Goal: Task Accomplishment & Management: Use online tool/utility

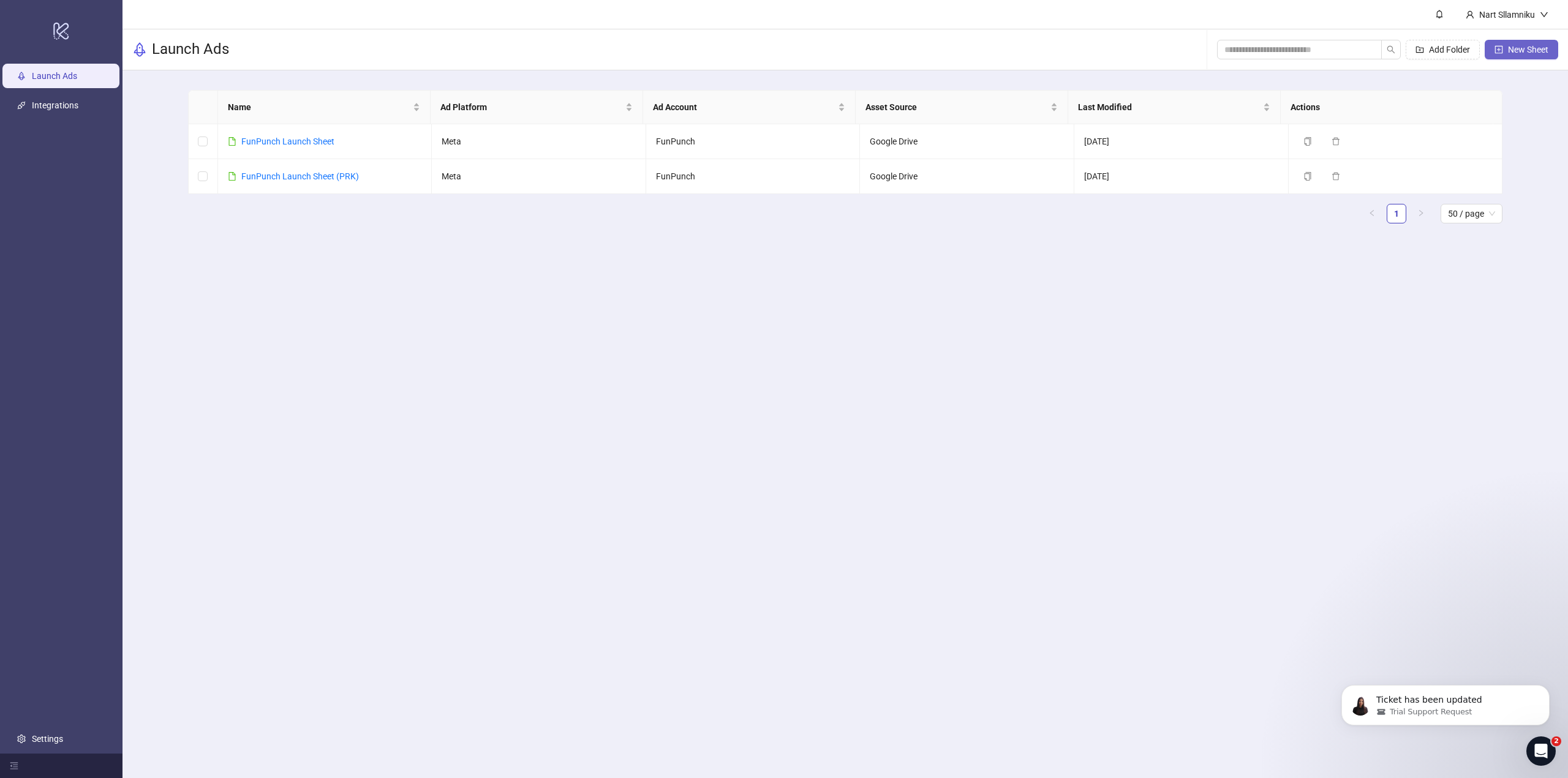
click at [1499, 57] on button "New Sheet" at bounding box center [1521, 49] width 73 height 20
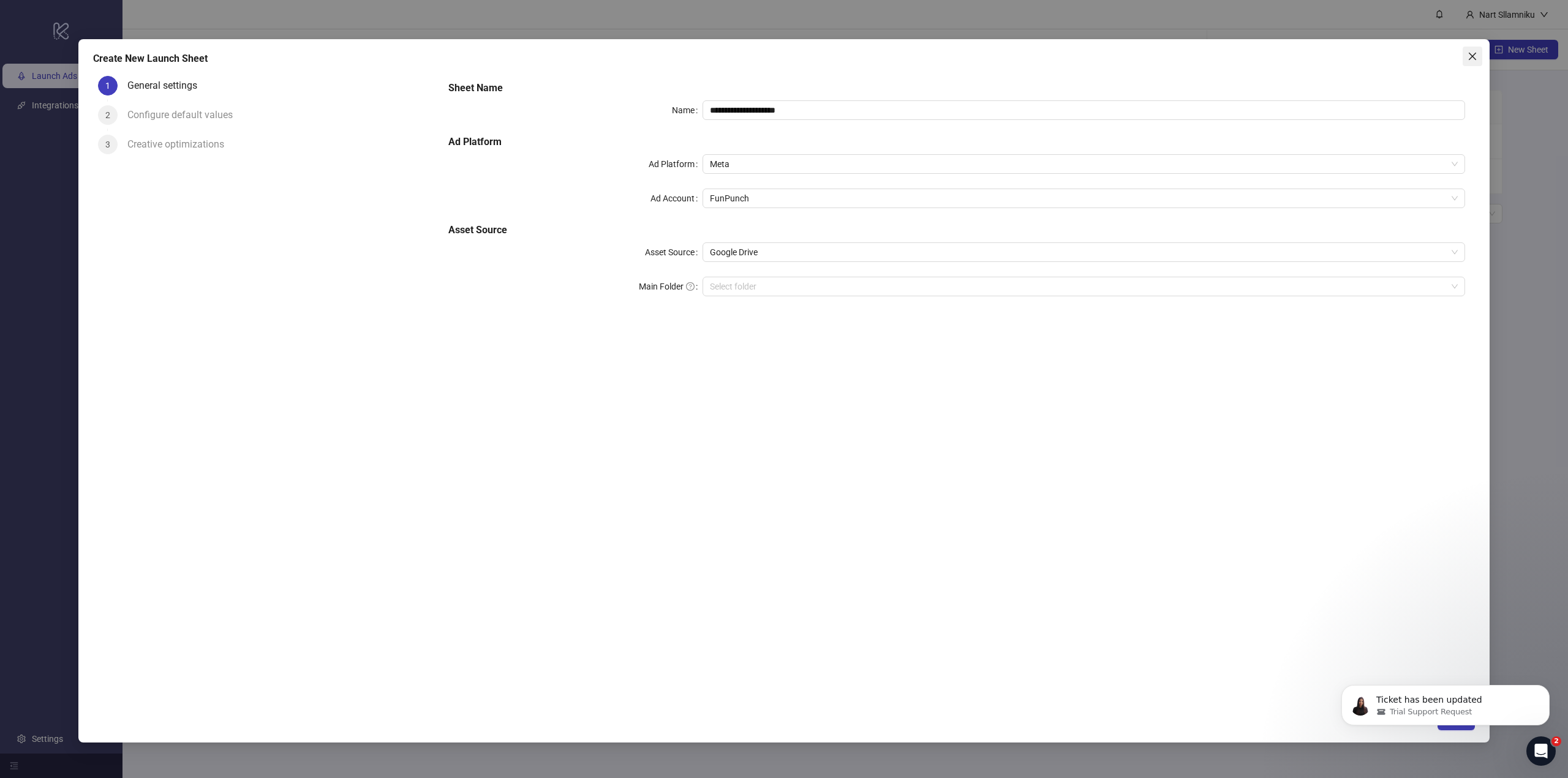
click at [1476, 60] on icon "close" at bounding box center [1472, 56] width 9 height 9
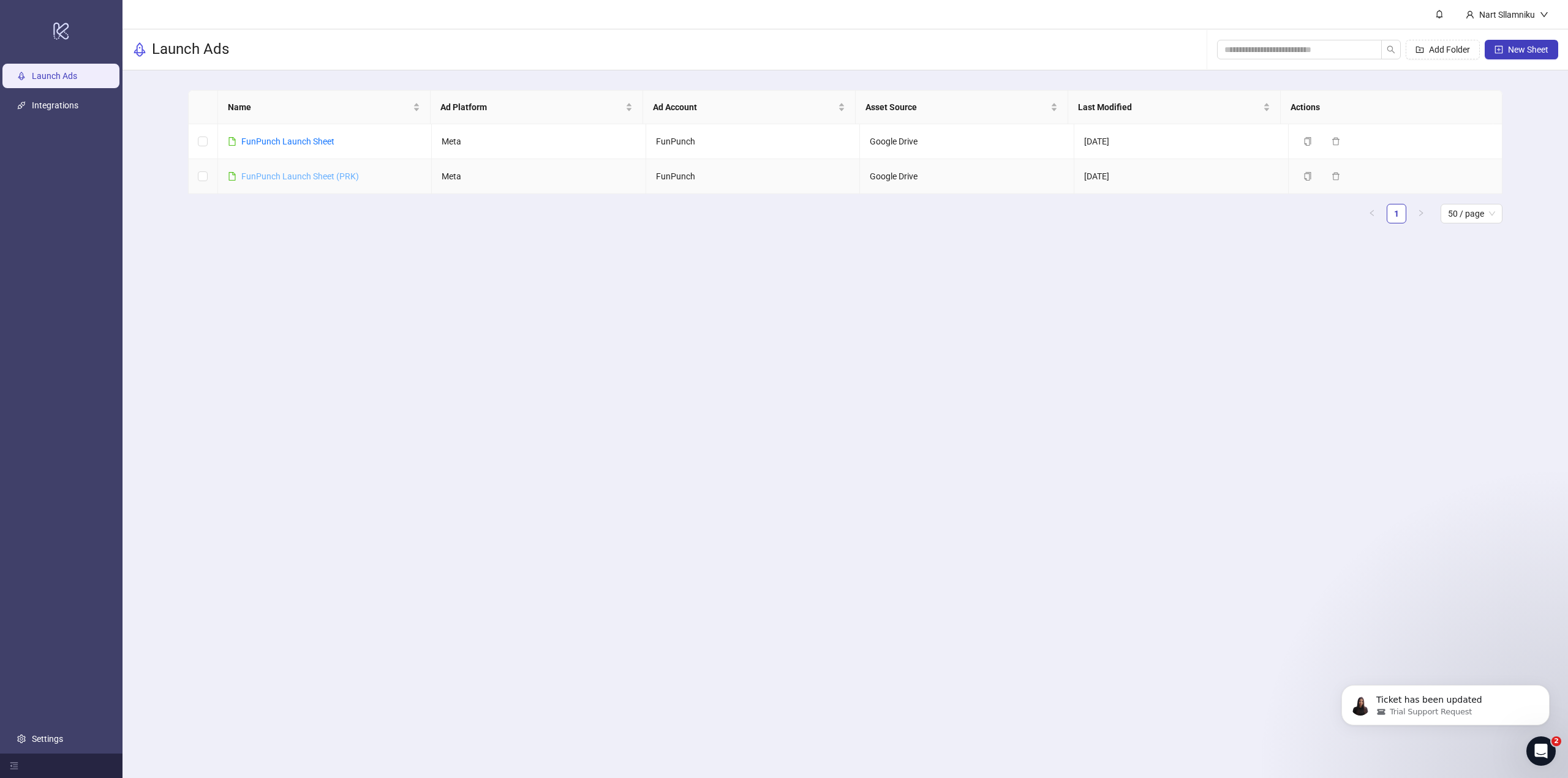
click at [322, 174] on link "FunPunch Launch Sheet (PRK)" at bounding box center [300, 176] width 118 height 9
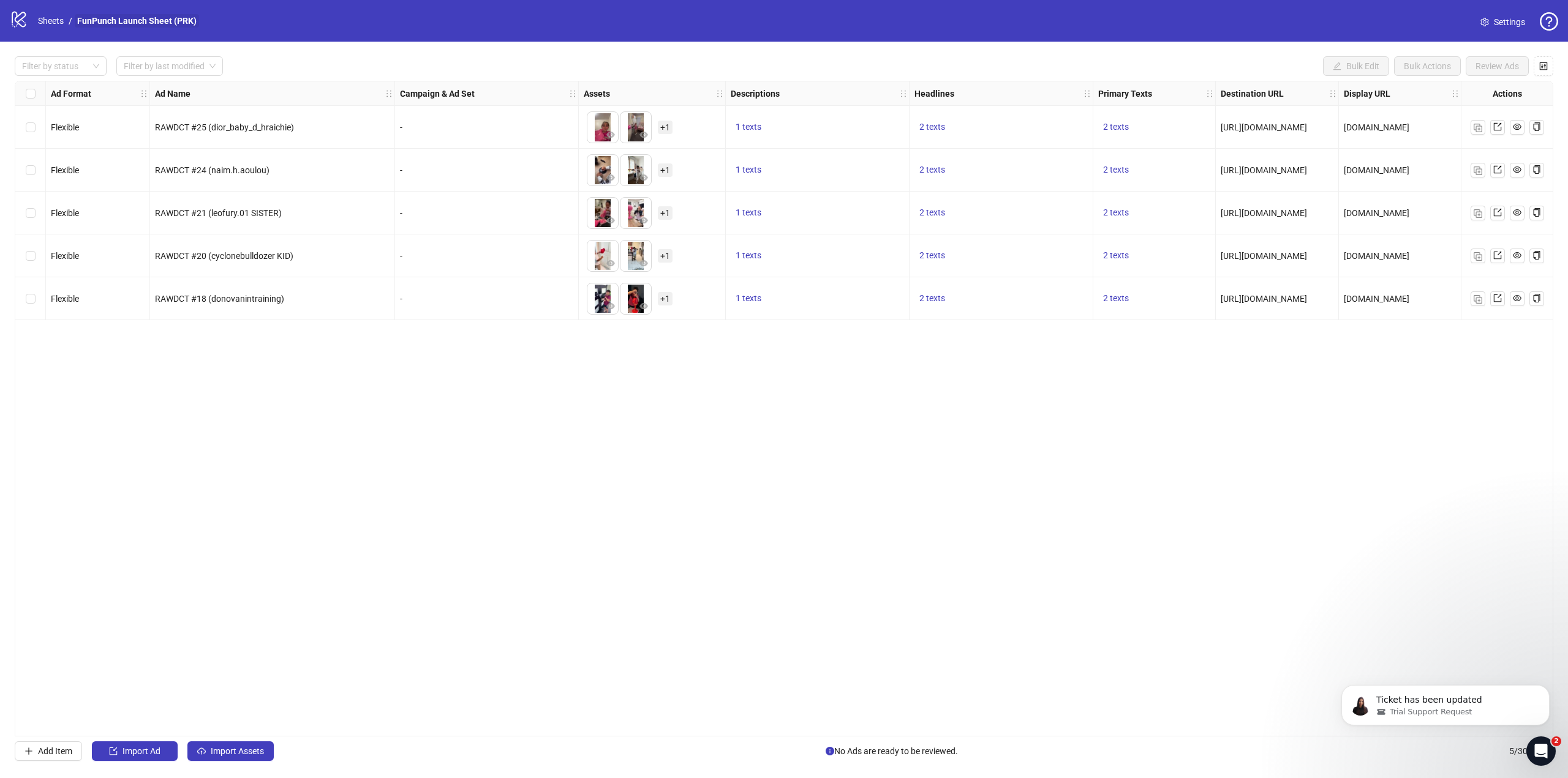
click at [123, 25] on link "FunPunch Launch Sheet (PRK)" at bounding box center [137, 21] width 124 height 13
click at [123, 22] on link "FunPunch Launch Sheet (PRK)" at bounding box center [137, 21] width 124 height 13
click at [130, 25] on link "FunPunch Launch Sheet (PRK)" at bounding box center [137, 21] width 124 height 13
click at [107, 14] on div "logo/logo-mobile Sheets / FunPunch Launch Sheet (PRK)" at bounding box center [105, 20] width 192 height 22
click at [108, 15] on link "FunPunch Launch Sheet (PRK)" at bounding box center [137, 21] width 124 height 13
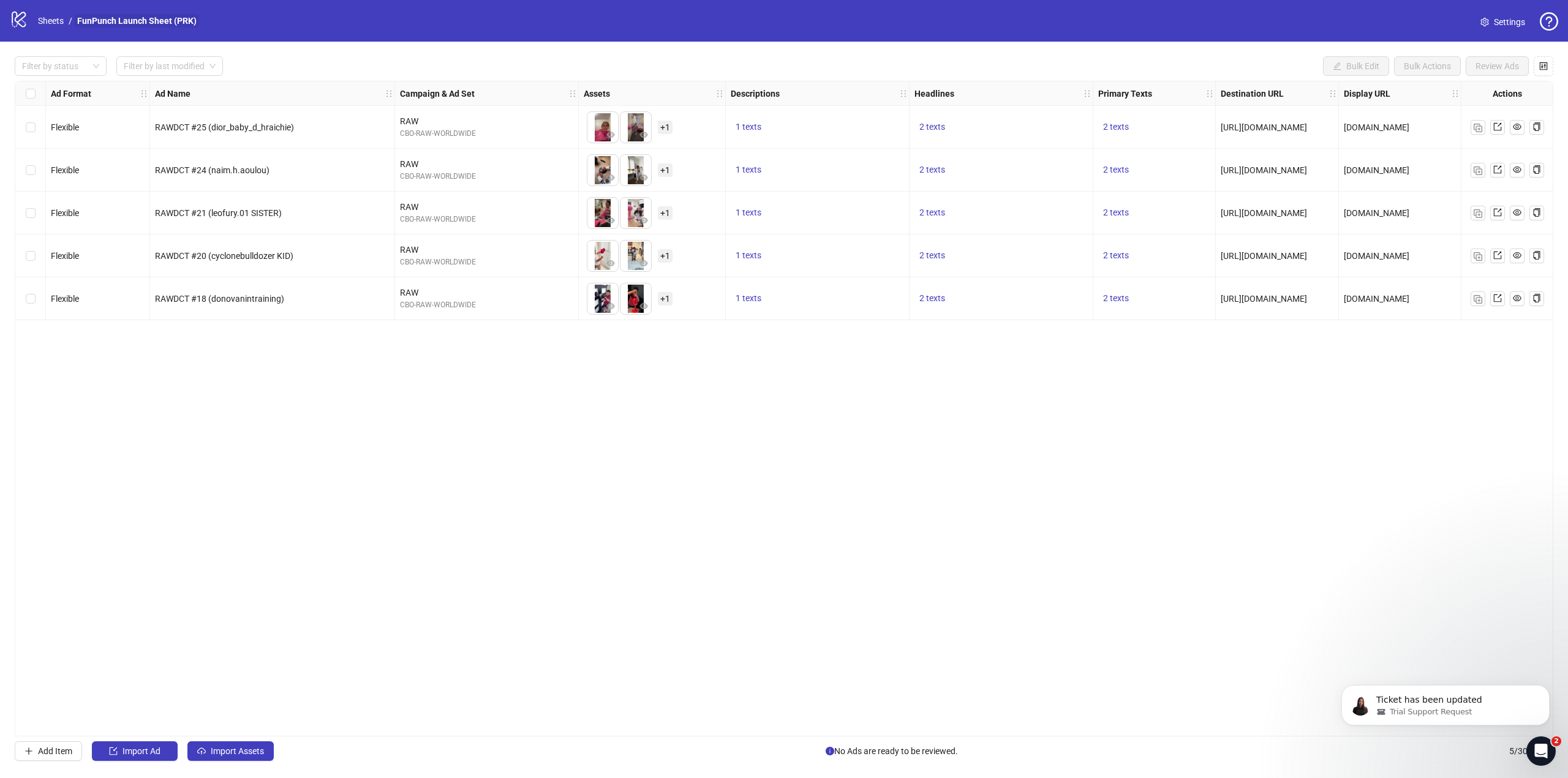
drag, startPoint x: 106, startPoint y: 18, endPoint x: 99, endPoint y: 20, distance: 7.3
click at [99, 20] on link "FunPunch Launch Sheet (PRK)" at bounding box center [137, 21] width 124 height 13
click at [101, 20] on link "FunPunch Launch Sheet (PRK)" at bounding box center [137, 21] width 124 height 13
click at [1492, 13] on link "Settings" at bounding box center [1503, 22] width 65 height 20
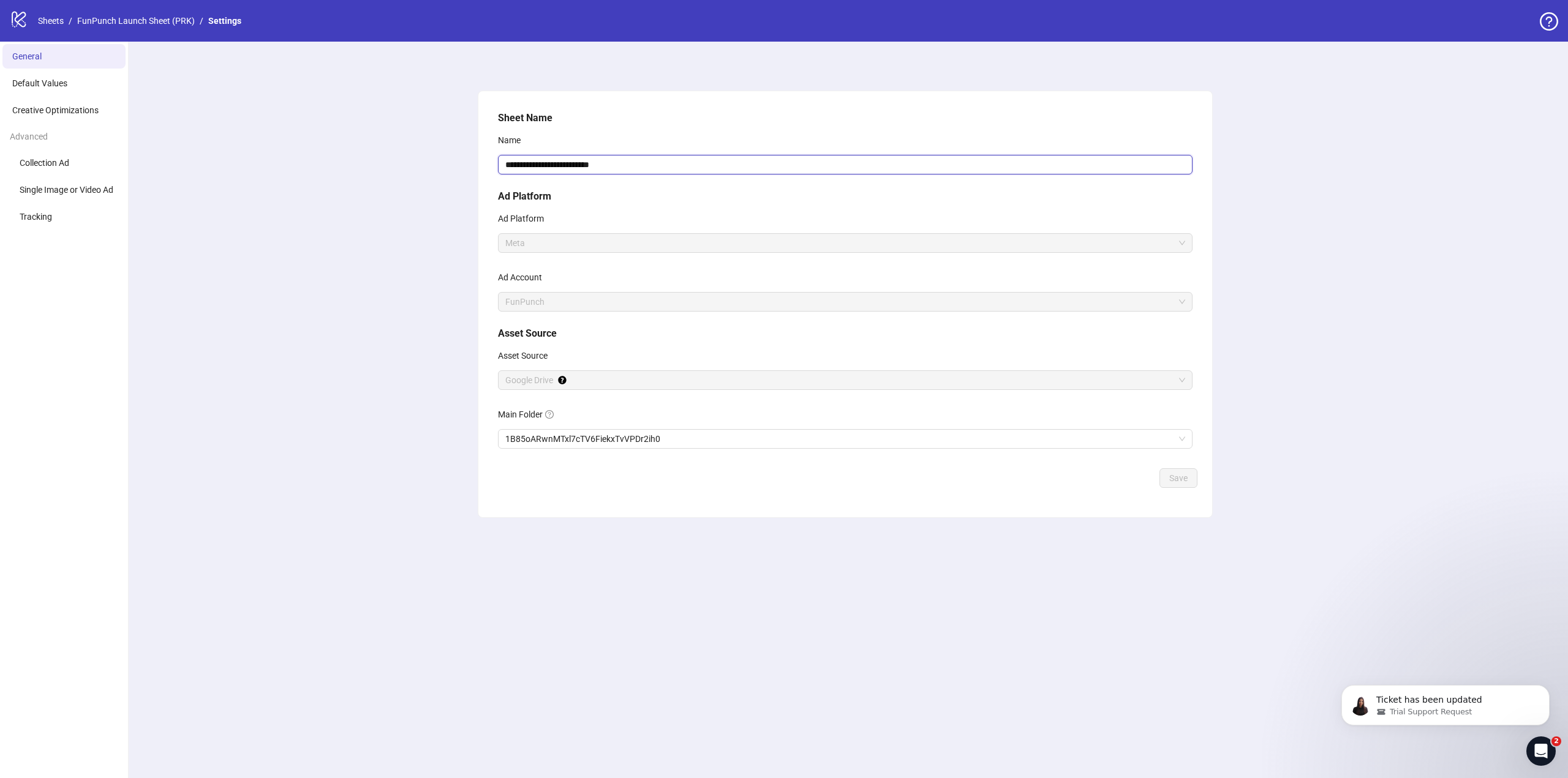
drag, startPoint x: 546, startPoint y: 161, endPoint x: 452, endPoint y: 151, distance: 94.5
click at [453, 153] on div "**********" at bounding box center [845, 410] width 1445 height 736
type input "**********"
click at [1181, 465] on div "**********" at bounding box center [845, 287] width 704 height 362
click at [1177, 473] on span "Save" at bounding box center [1178, 478] width 18 height 9
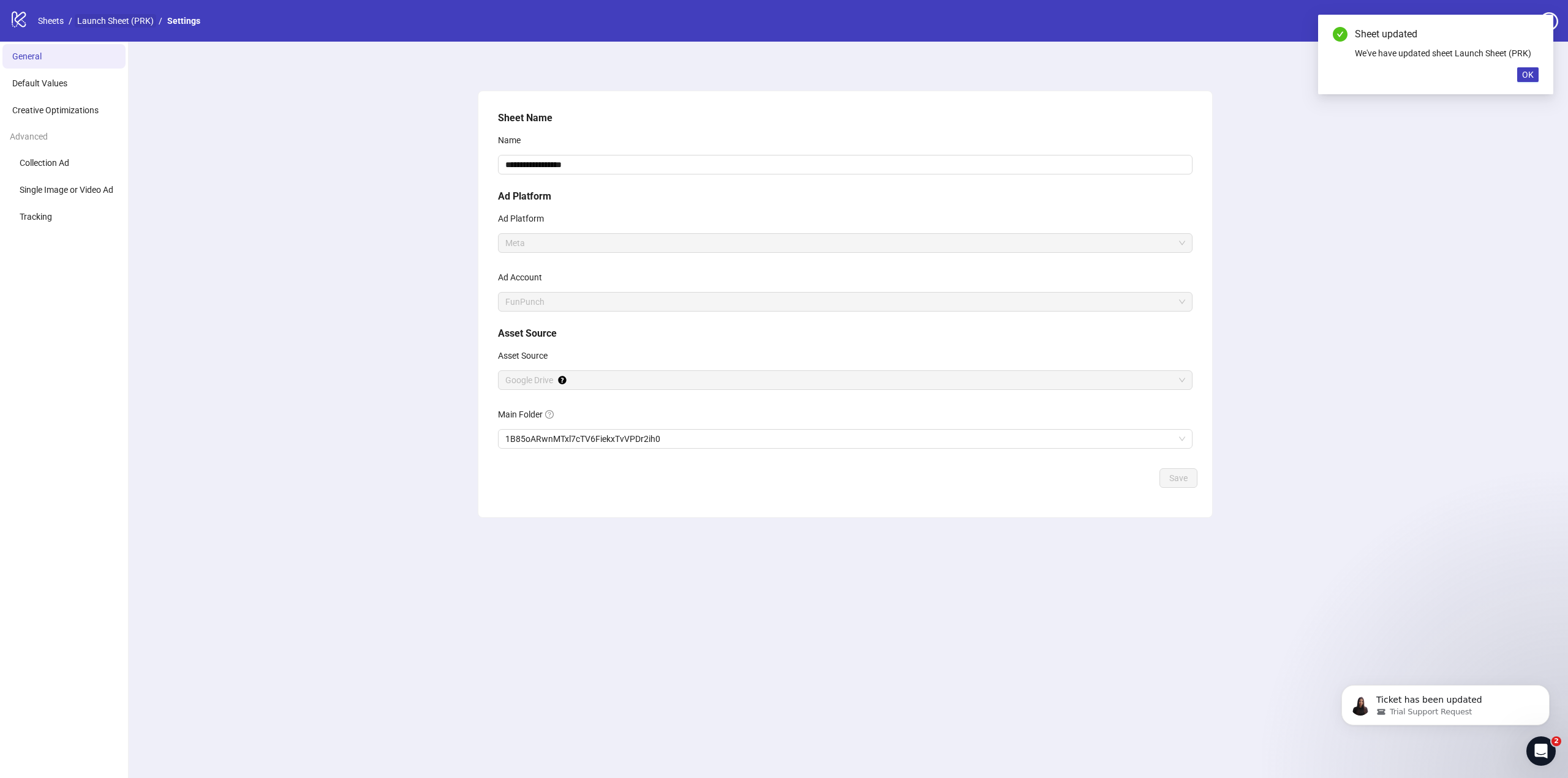
click at [109, 23] on link "Launch Sheet (PRK)" at bounding box center [116, 21] width 82 height 13
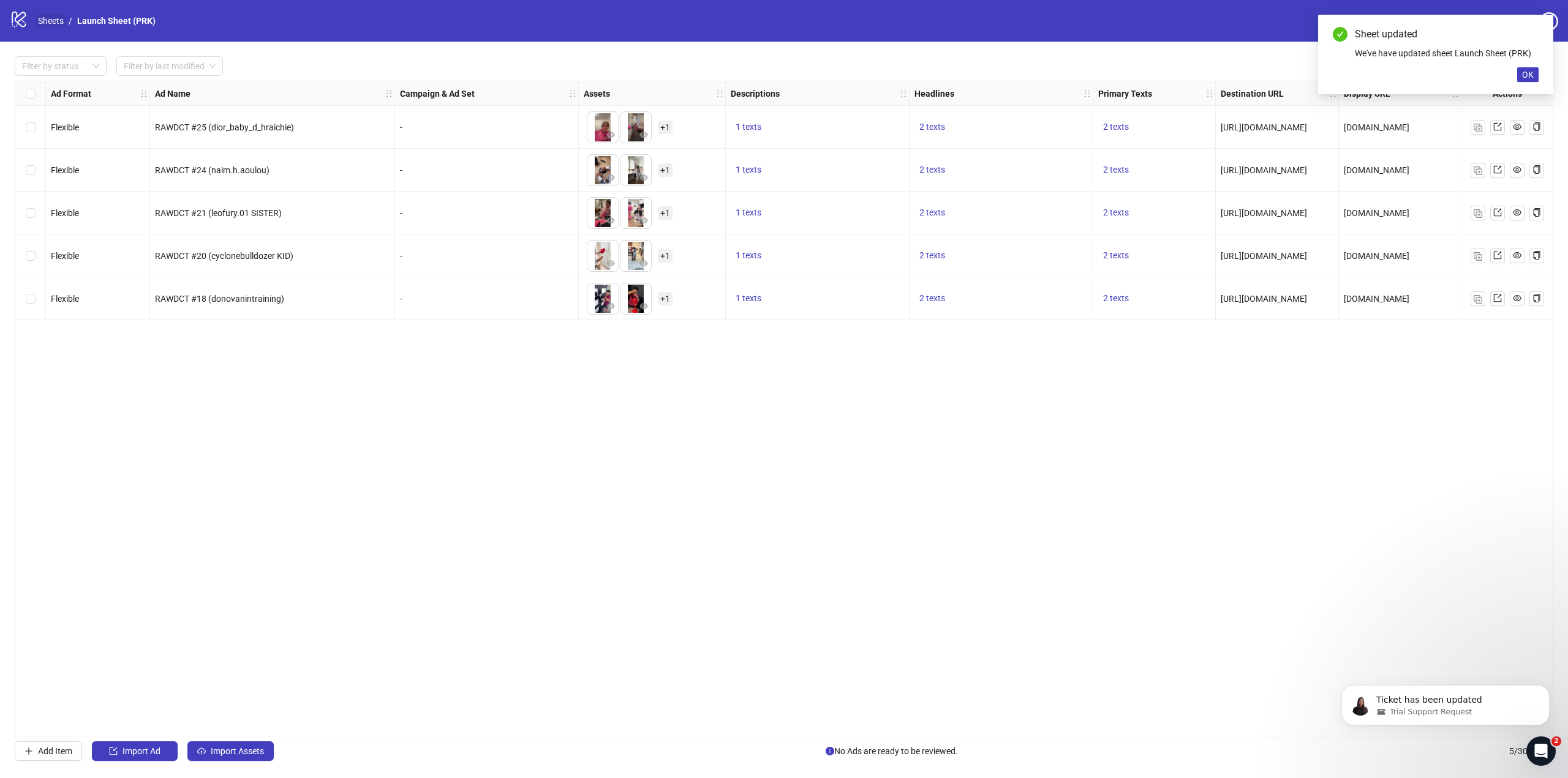
click at [52, 25] on link "Sheets" at bounding box center [50, 21] width 30 height 13
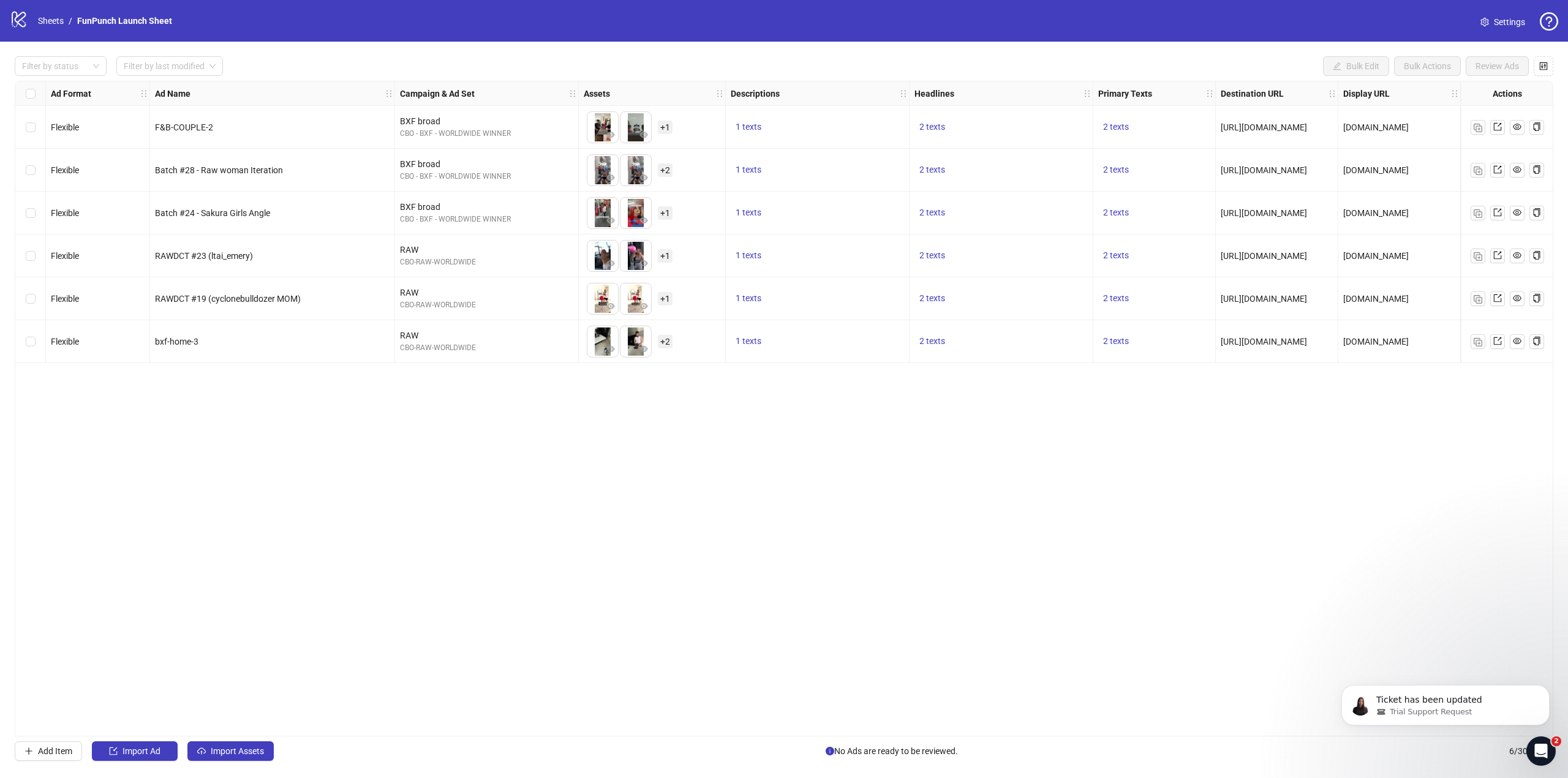
click at [1481, 12] on div "Settings" at bounding box center [1514, 22] width 87 height 20
click at [1488, 20] on icon "setting" at bounding box center [1484, 22] width 9 height 9
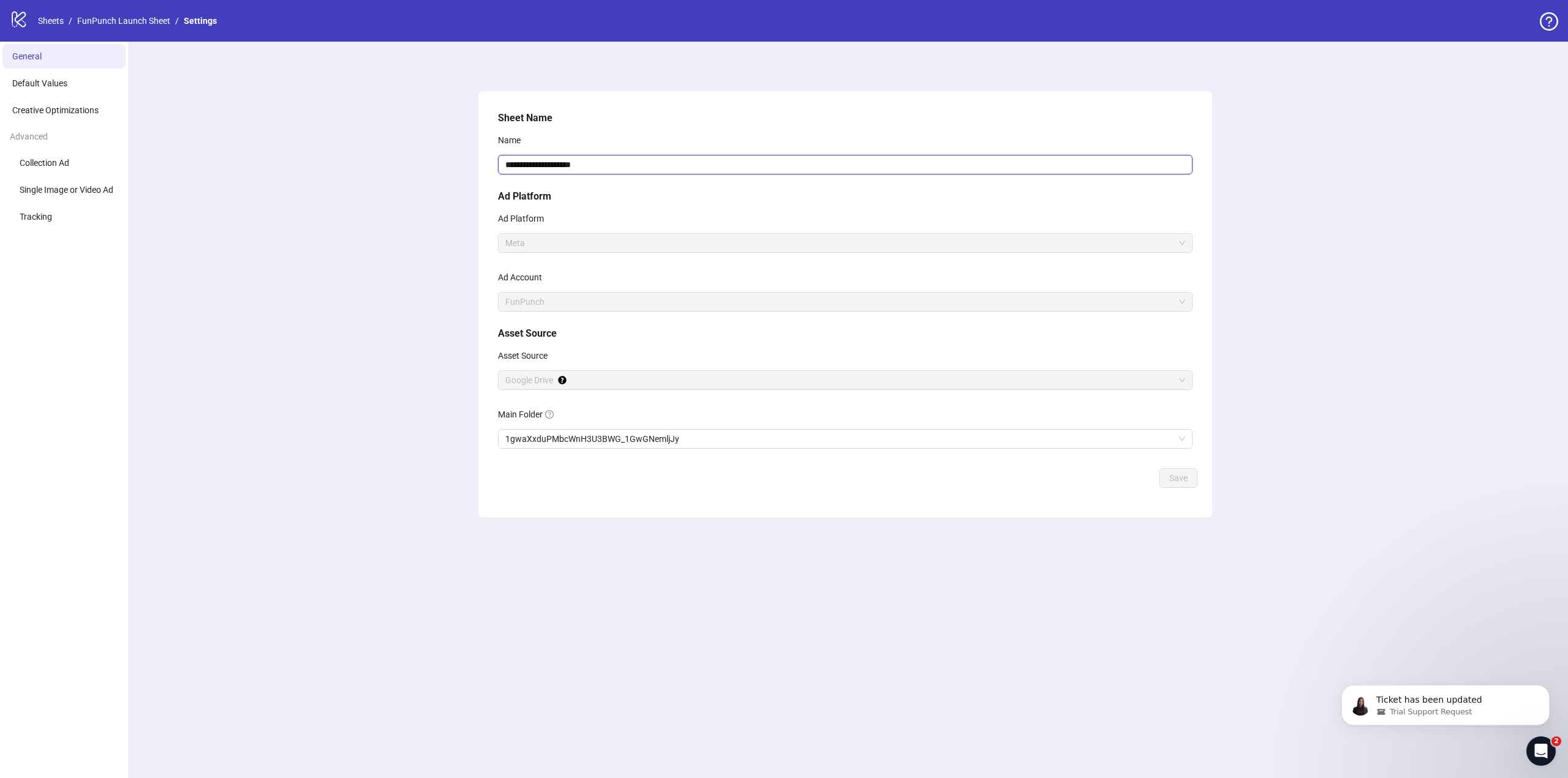
drag, startPoint x: 613, startPoint y: 174, endPoint x: 546, endPoint y: 167, distance: 67.4
click at [544, 169] on input "**********" at bounding box center [845, 164] width 695 height 20
click at [546, 167] on input "**********" at bounding box center [845, 164] width 695 height 20
drag, startPoint x: 545, startPoint y: 166, endPoint x: 488, endPoint y: 157, distance: 57.7
click at [488, 157] on div "**********" at bounding box center [845, 304] width 734 height 426
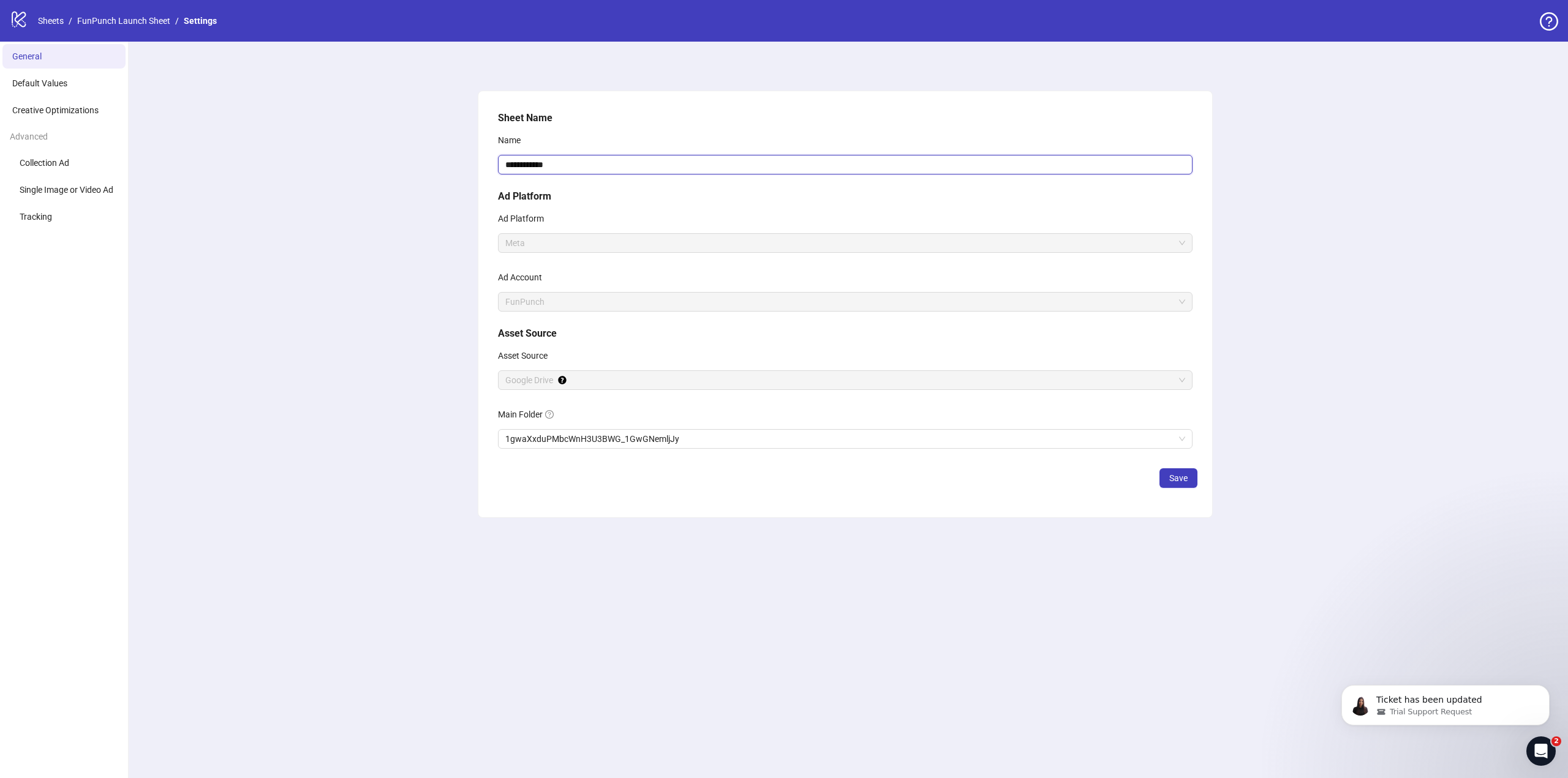
click at [689, 172] on input "**********" at bounding box center [845, 164] width 695 height 20
type input "**********"
click at [1196, 480] on button "Save" at bounding box center [1178, 478] width 38 height 20
click at [87, 16] on link "Launch Sheet (BXF)" at bounding box center [115, 21] width 81 height 13
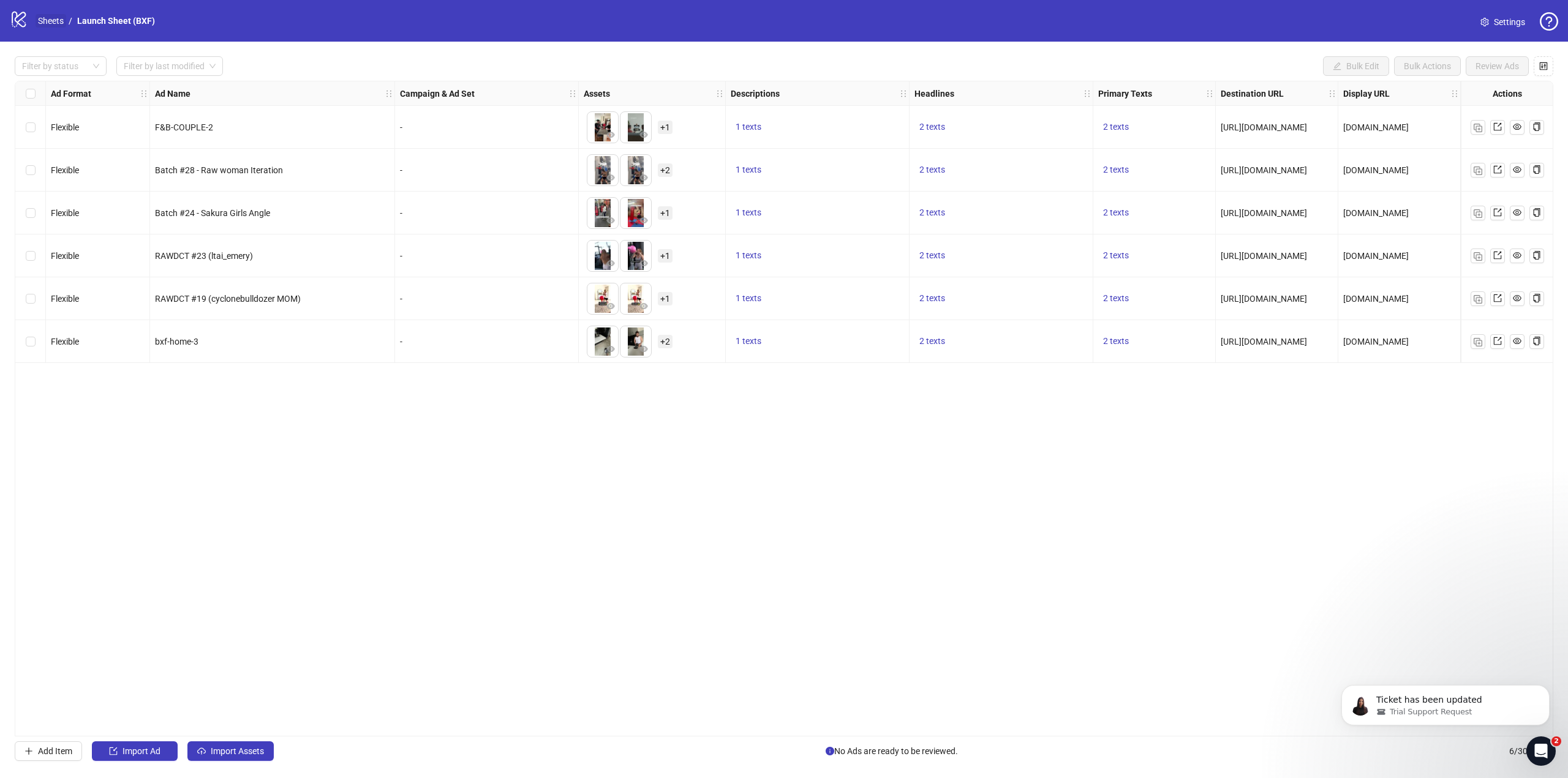
click at [65, 22] on link "Sheets" at bounding box center [50, 21] width 30 height 13
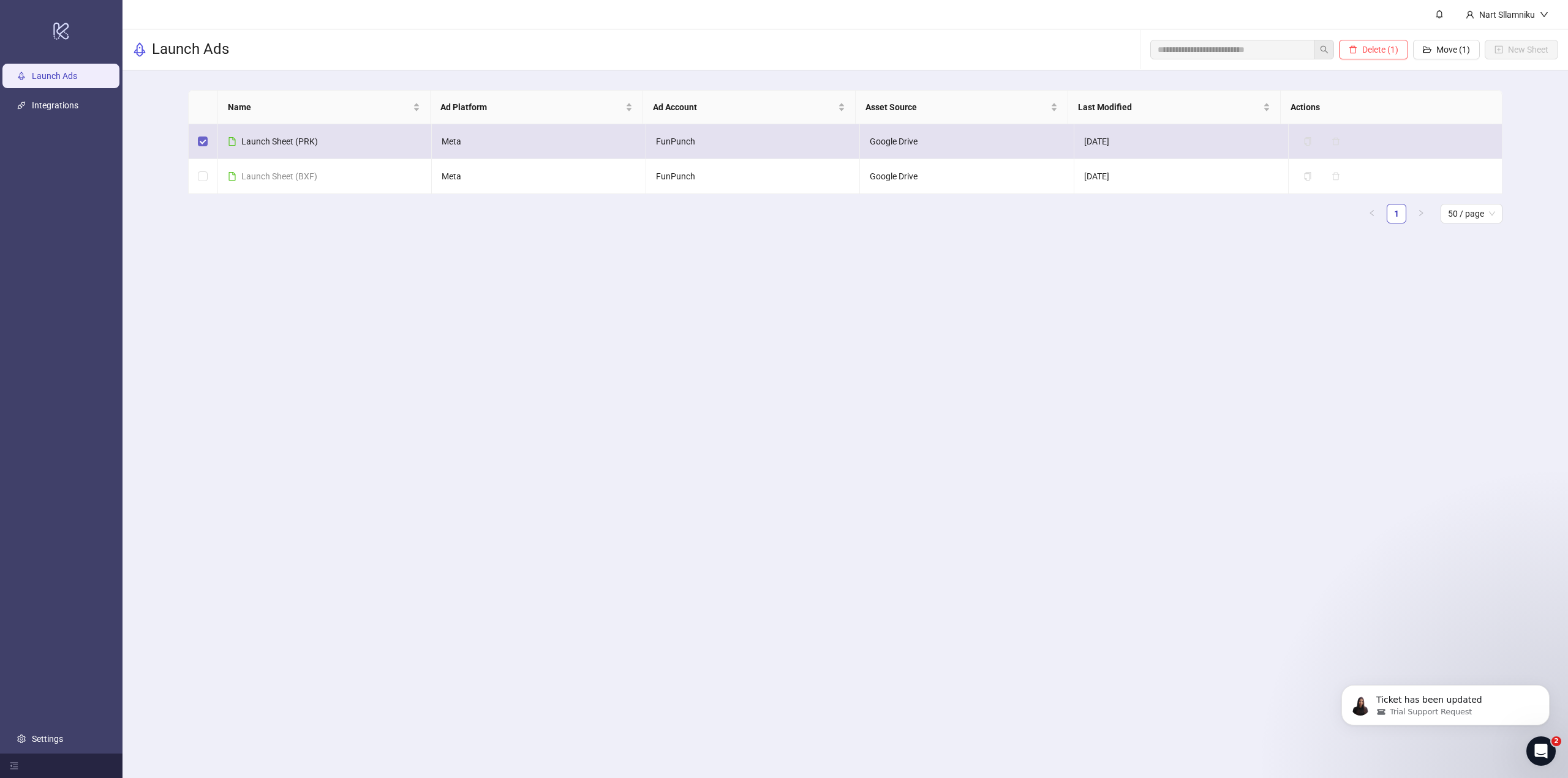
click at [198, 136] on label at bounding box center [202, 141] width 9 height 13
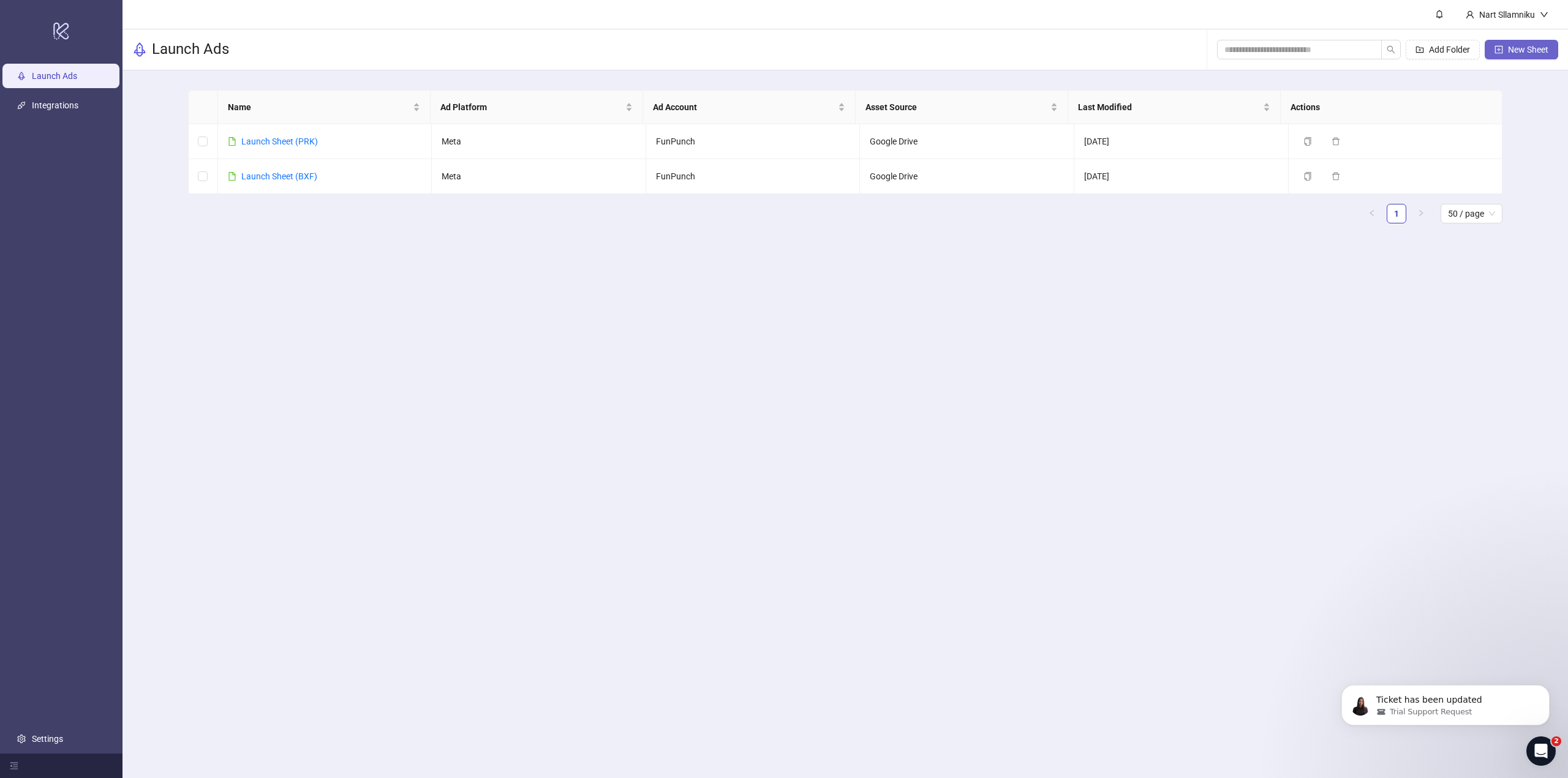
click at [1506, 59] on button "New Sheet" at bounding box center [1521, 49] width 73 height 20
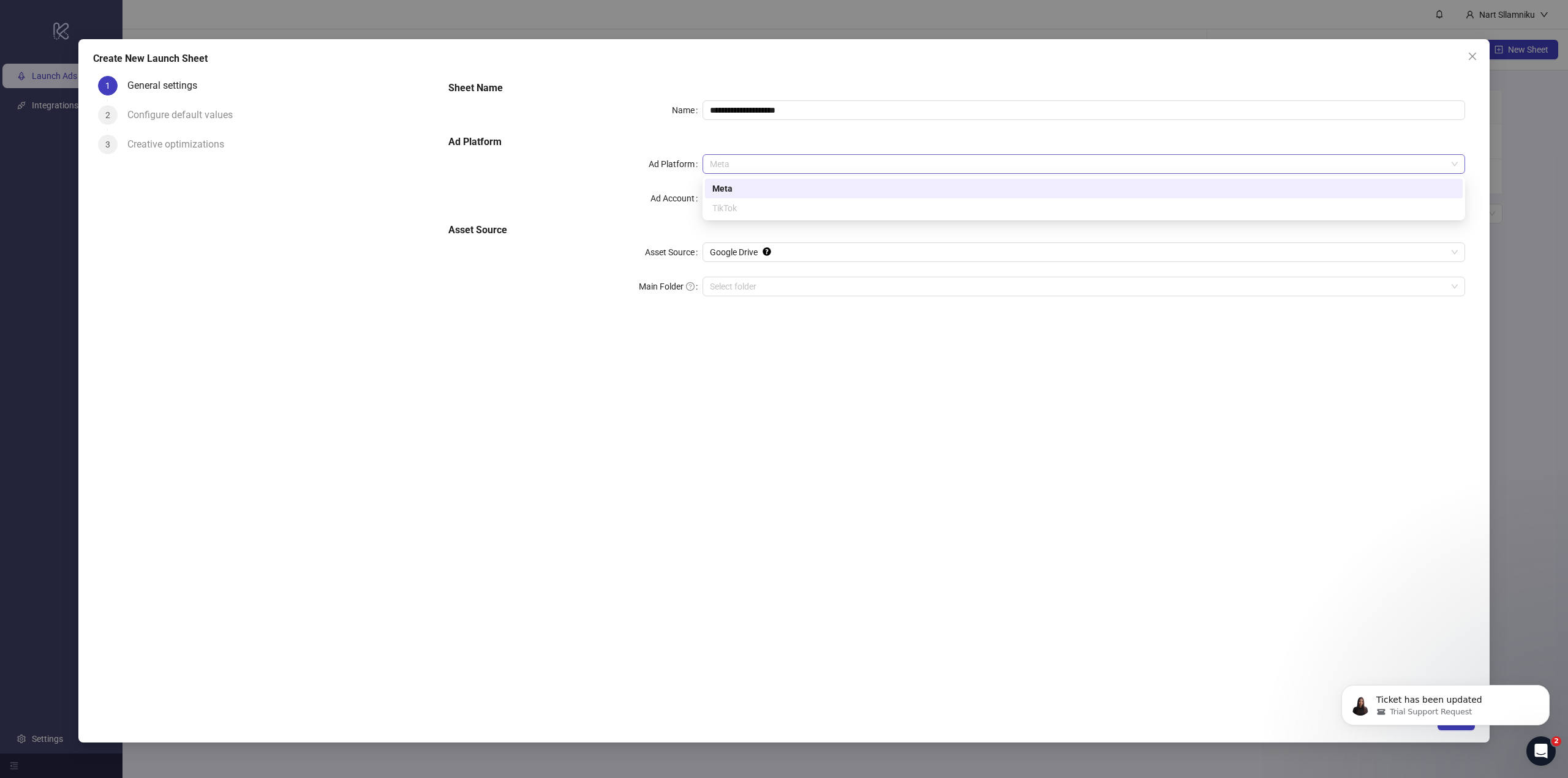
click at [831, 157] on span "Meta" at bounding box center [1084, 163] width 748 height 18
click at [841, 139] on h5 "Ad Platform" at bounding box center [956, 141] width 1017 height 14
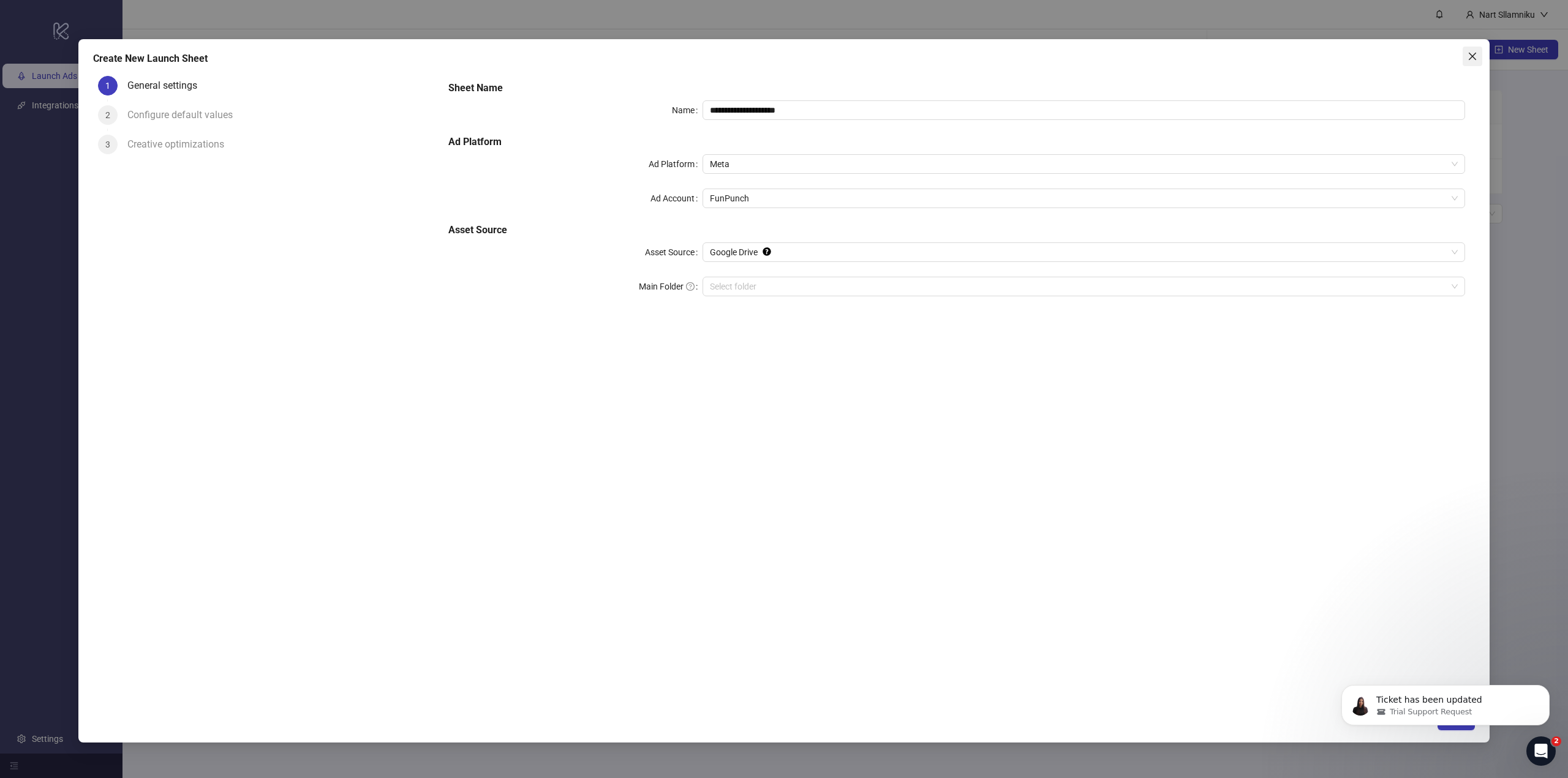
click at [1481, 58] on span "Close" at bounding box center [1472, 56] width 20 height 9
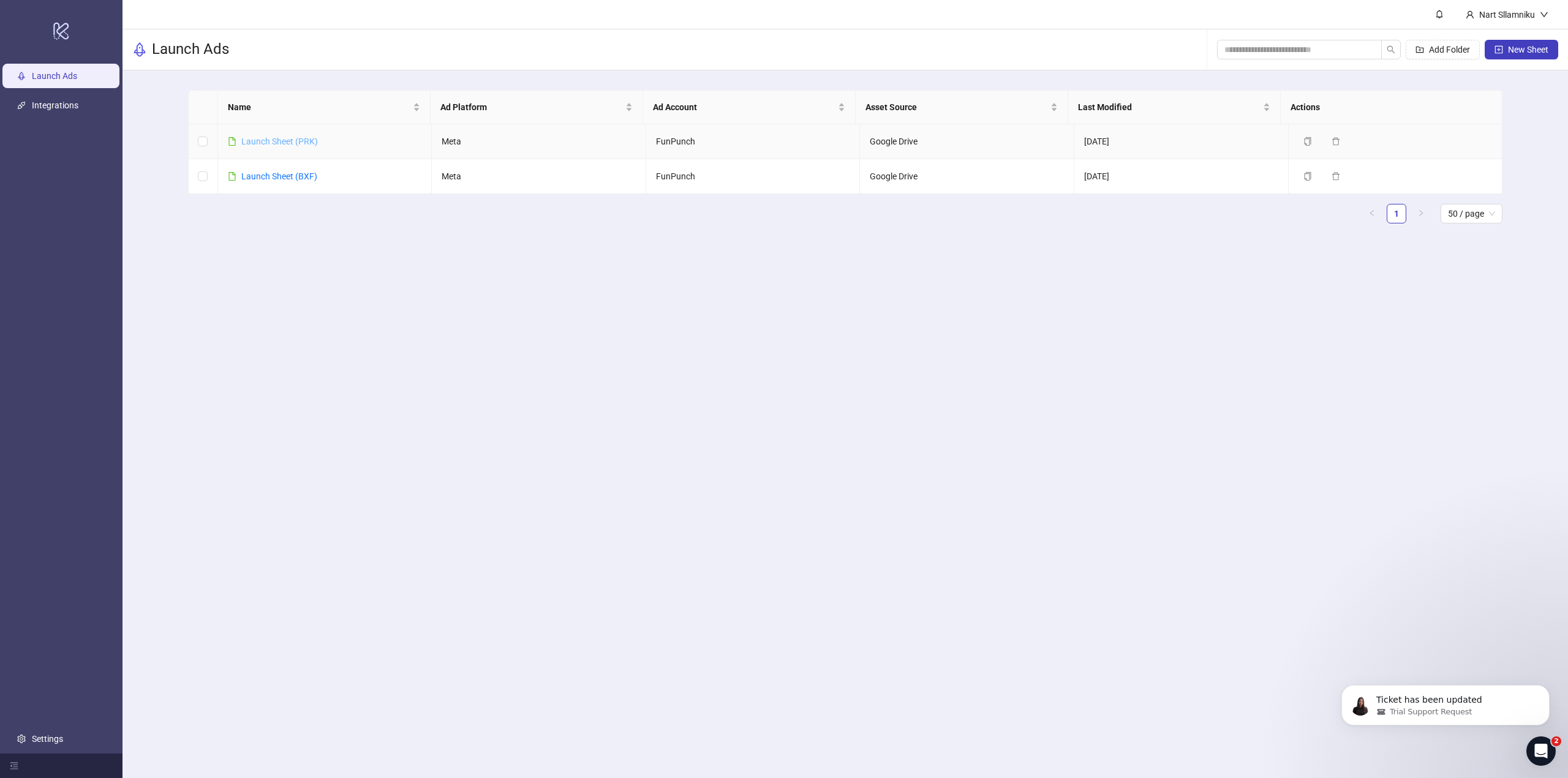
click at [272, 139] on link "Launch Sheet (PRK)" at bounding box center [279, 141] width 77 height 9
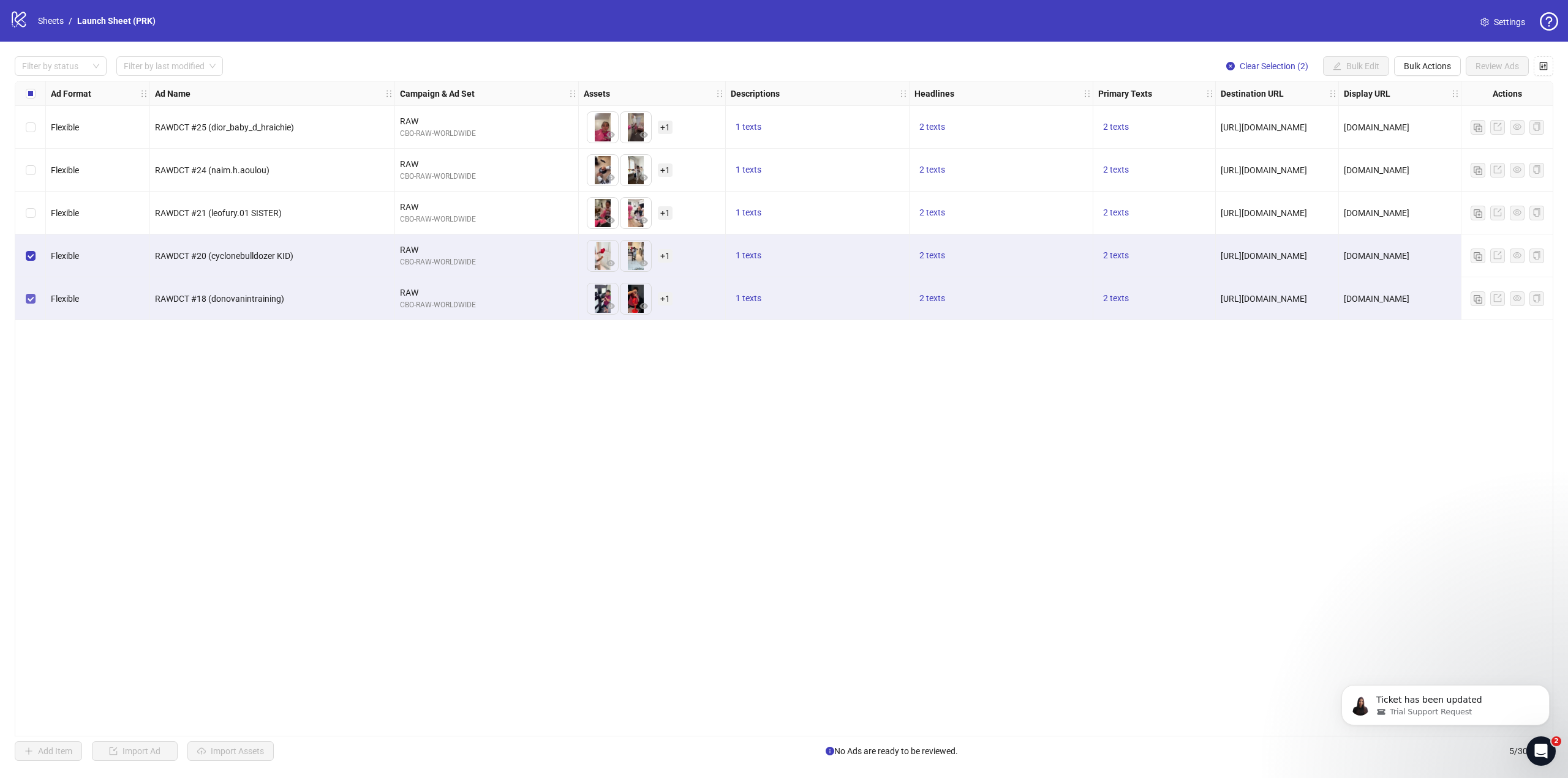
click at [28, 306] on label "Select row 5" at bounding box center [30, 299] width 9 height 13
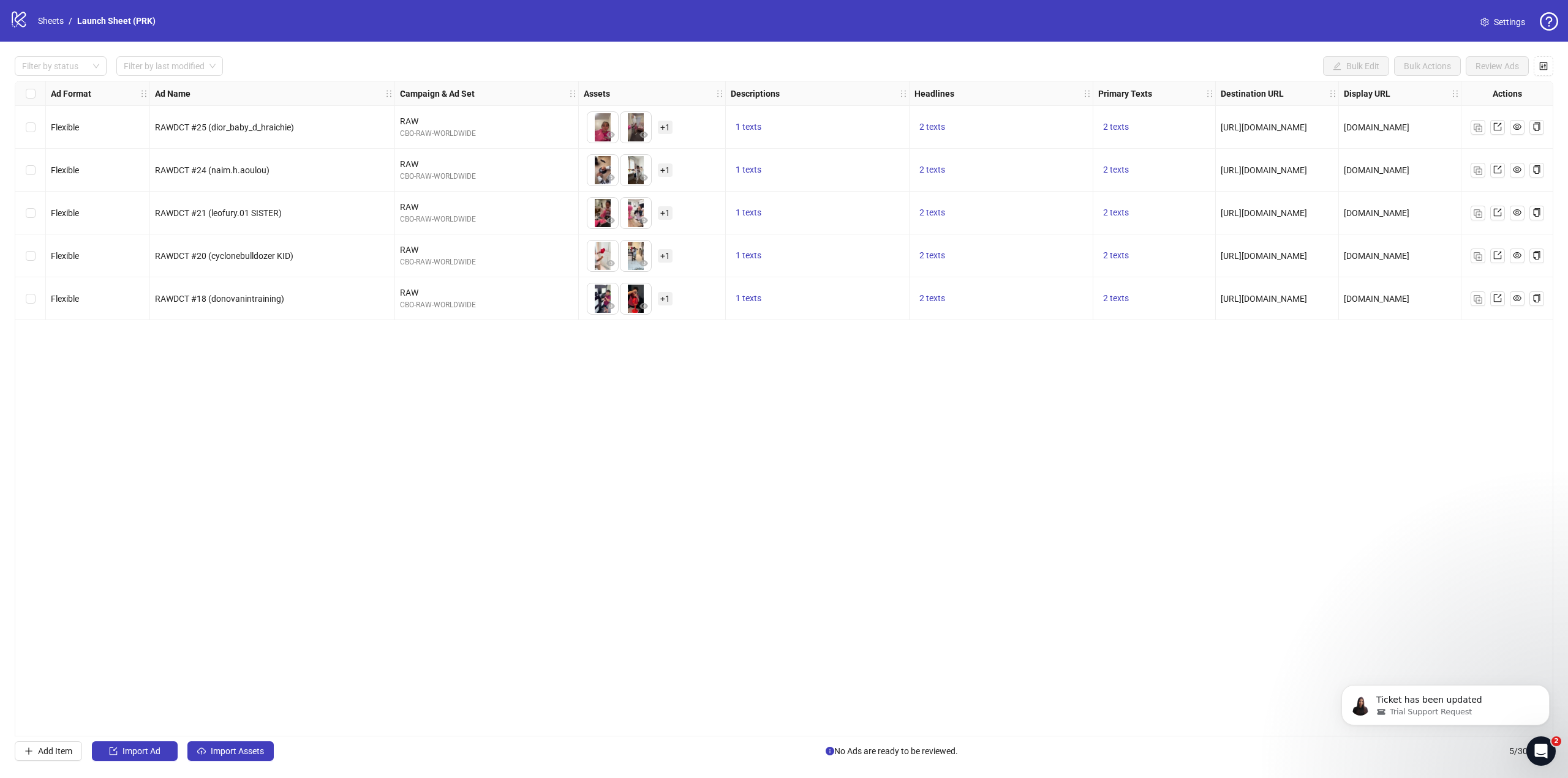
drag, startPoint x: 1417, startPoint y: 494, endPoint x: 1301, endPoint y: 508, distance: 116.8
click at [1309, 508] on div "Ad Format Ad Name Campaign & Ad Set Assets Descriptions Headlines Primary Texts…" at bounding box center [783, 408] width 1539 height 656
click at [36, 123] on div "Select row 1" at bounding box center [30, 127] width 30 height 43
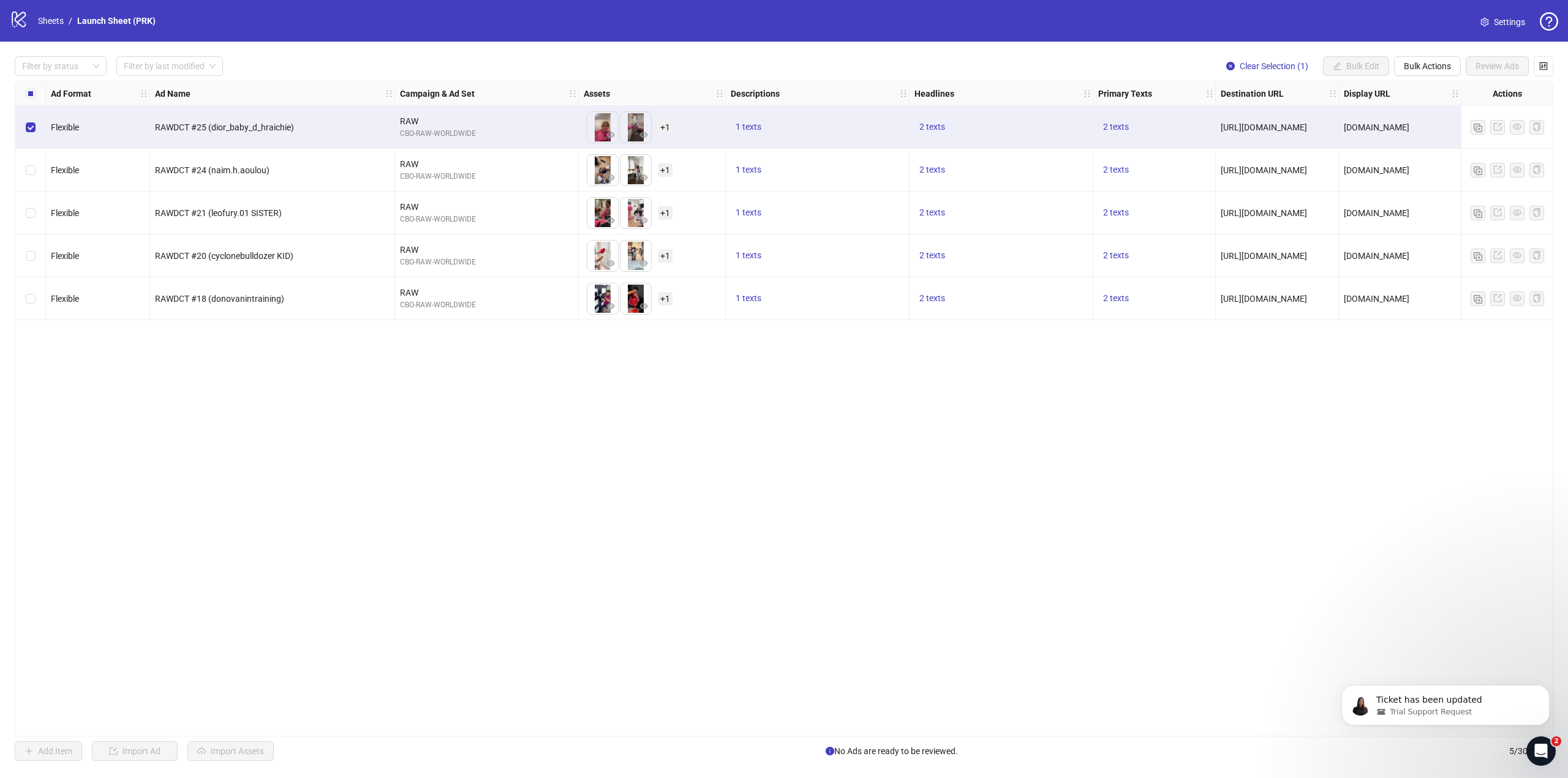
click at [30, 159] on div "Select row 2" at bounding box center [30, 170] width 30 height 43
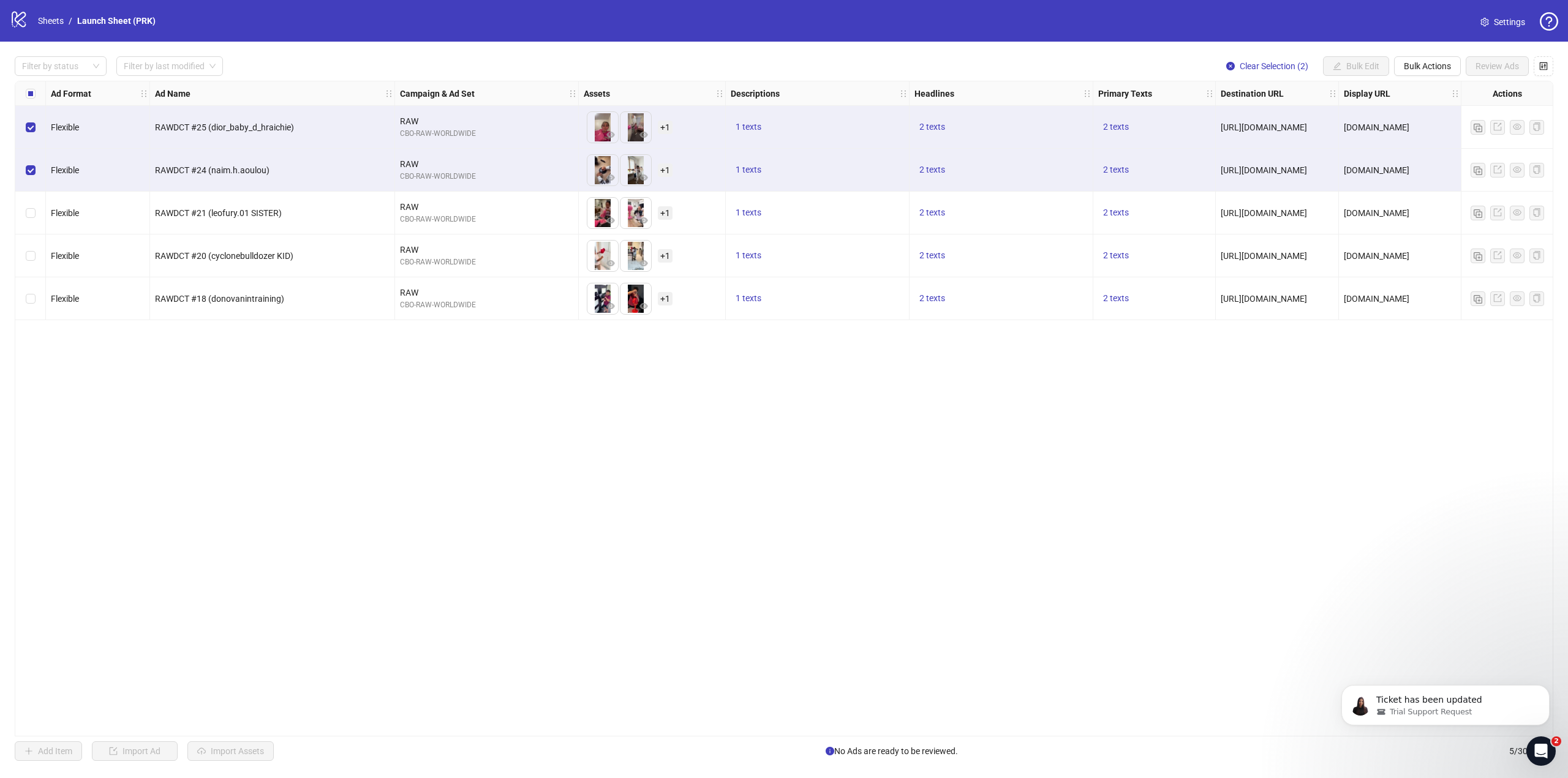
click at [23, 213] on div "Select row 3" at bounding box center [30, 213] width 30 height 43
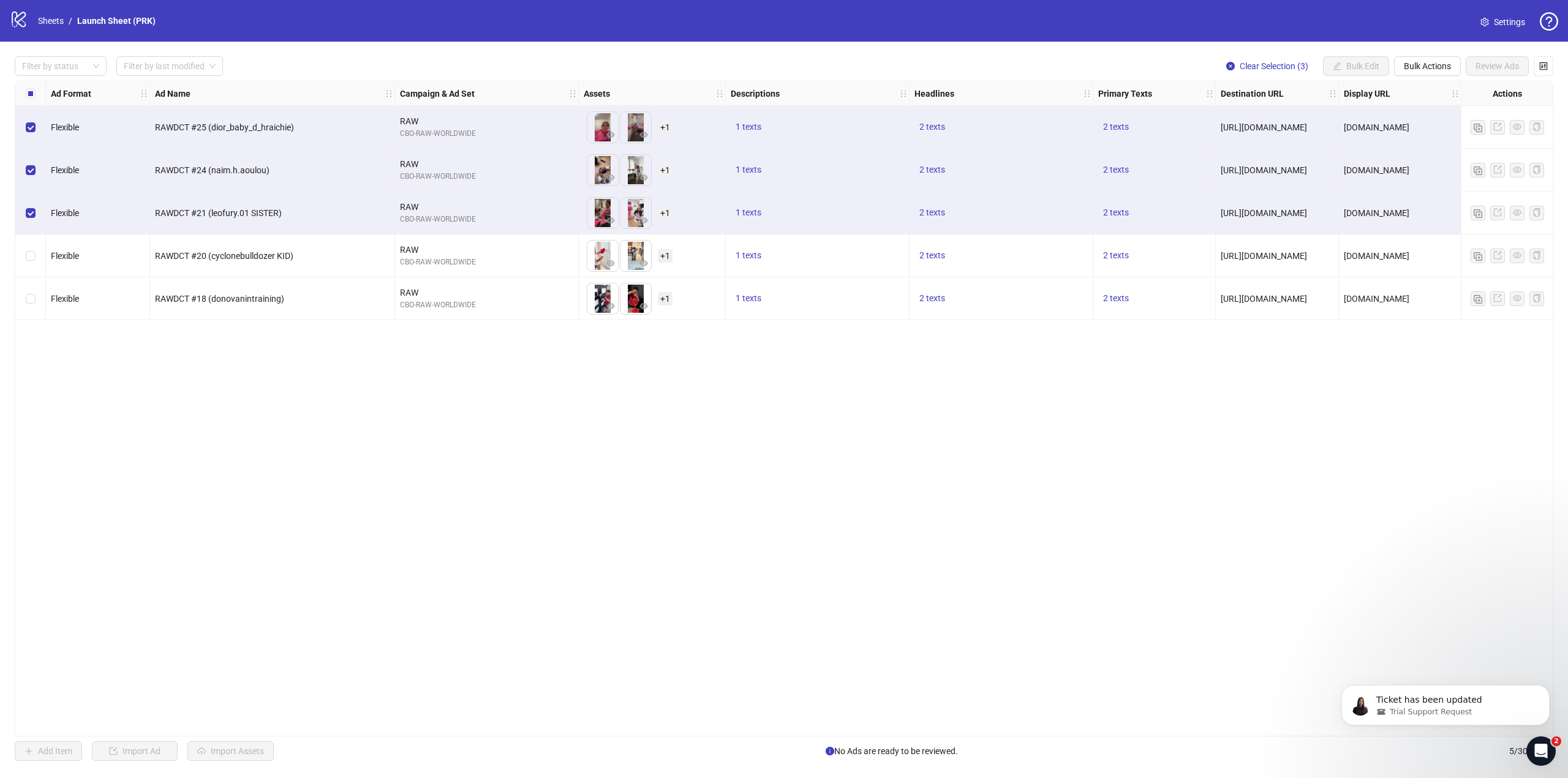
click at [1552, 694] on div "Ticket has been updated Trial Support Request" at bounding box center [1445, 648] width 225 height 153
click at [1547, 693] on button "Dismiss notification" at bounding box center [1545, 688] width 16 height 16
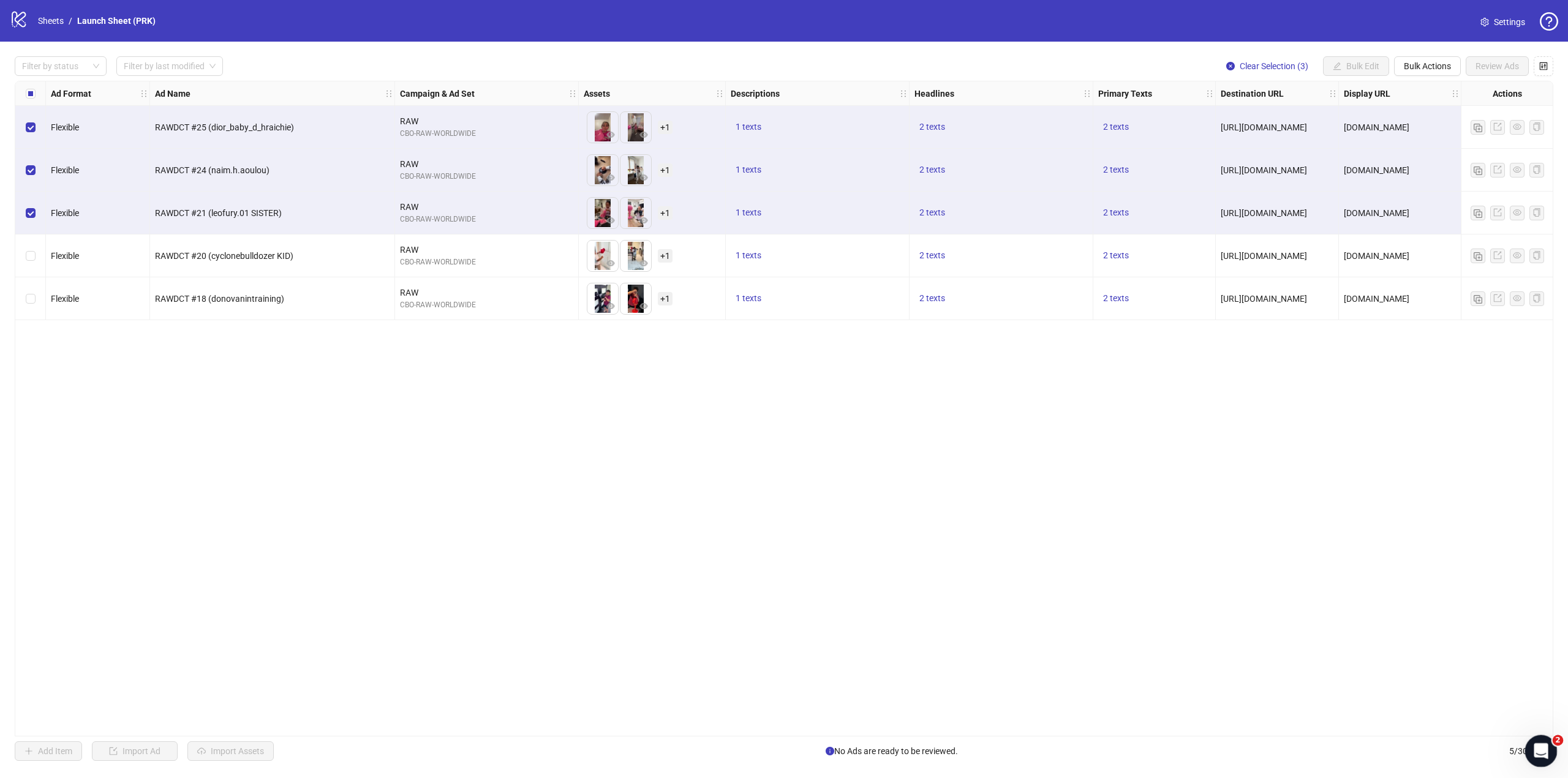
drag, startPoint x: 1535, startPoint y: 737, endPoint x: 1370, endPoint y: 604, distance: 211.9
click at [1524, 734] on html at bounding box center [1539, 749] width 29 height 29
click at [1397, 619] on div "Ad Format Ad Name Campaign & Ad Set Assets Descriptions Headlines Primary Texts…" at bounding box center [783, 408] width 1539 height 656
click at [1409, 69] on span "Bulk Actions" at bounding box center [1428, 66] width 47 height 9
click at [1251, 400] on div "Ad Format Ad Name Campaign & Ad Set Assets Descriptions Headlines Primary Texts…" at bounding box center [783, 408] width 1539 height 656
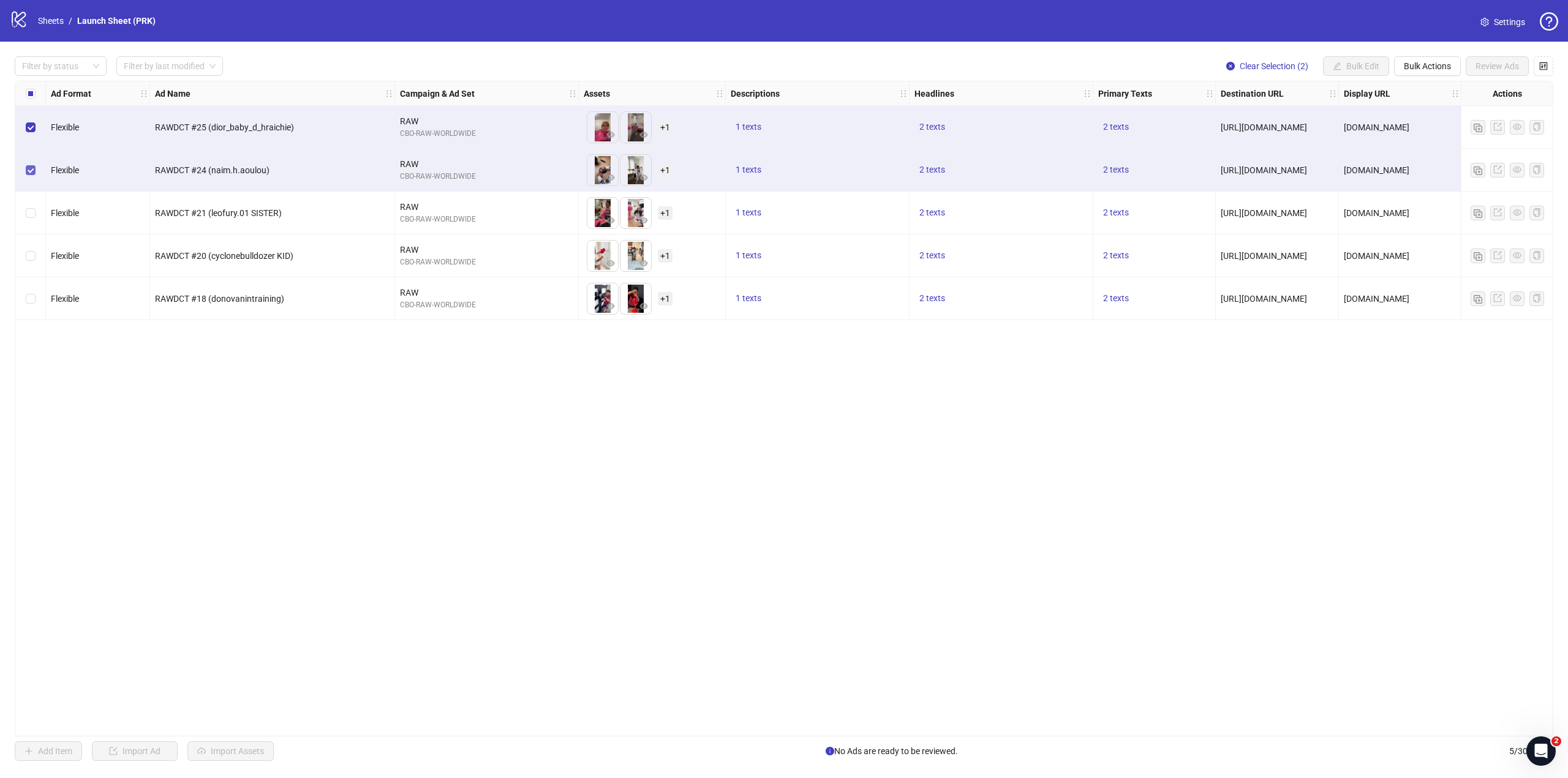
click at [30, 176] on label "Select row 2" at bounding box center [30, 170] width 9 height 13
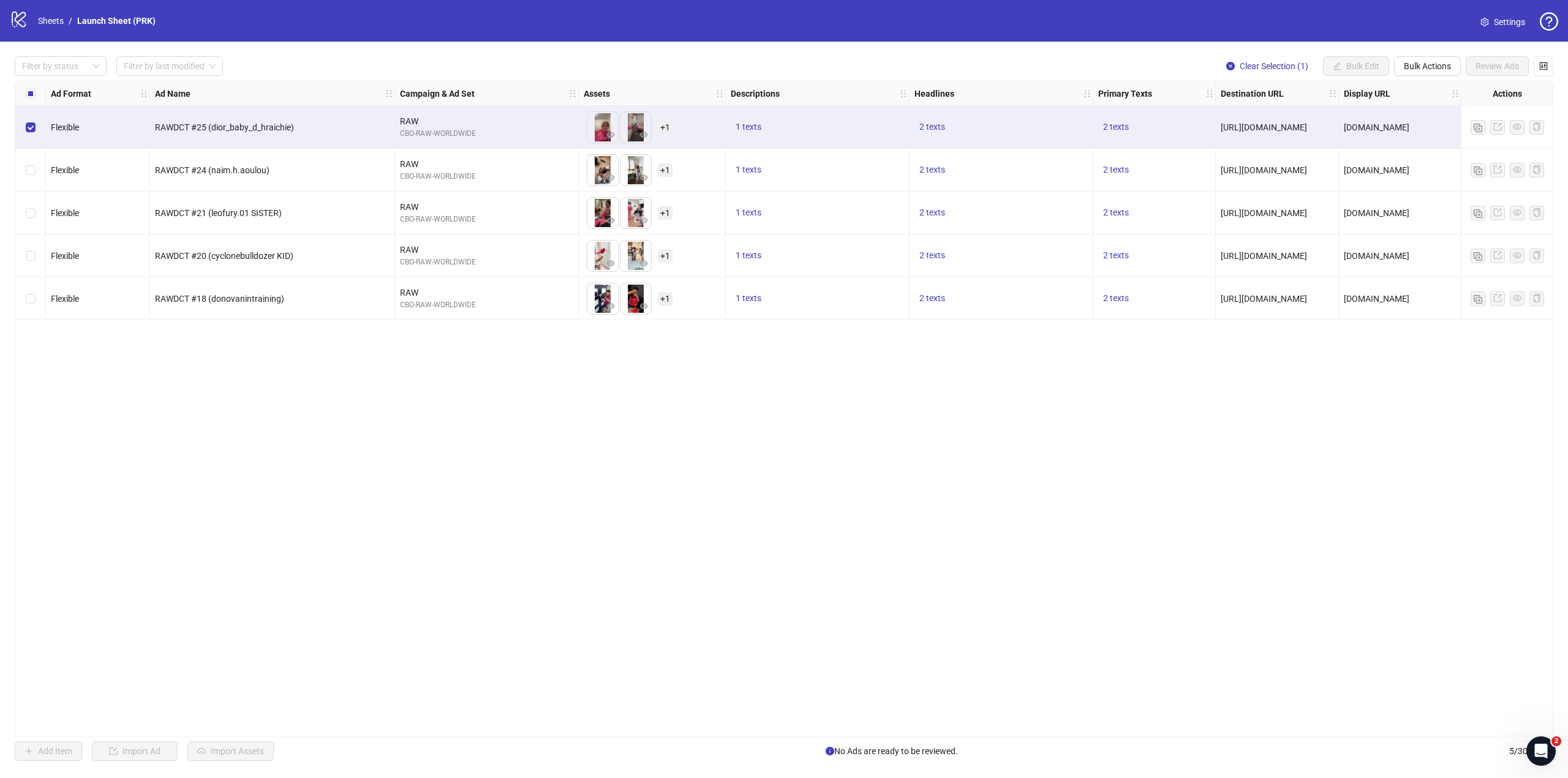
click at [24, 146] on div "Select row 1" at bounding box center [30, 127] width 30 height 43
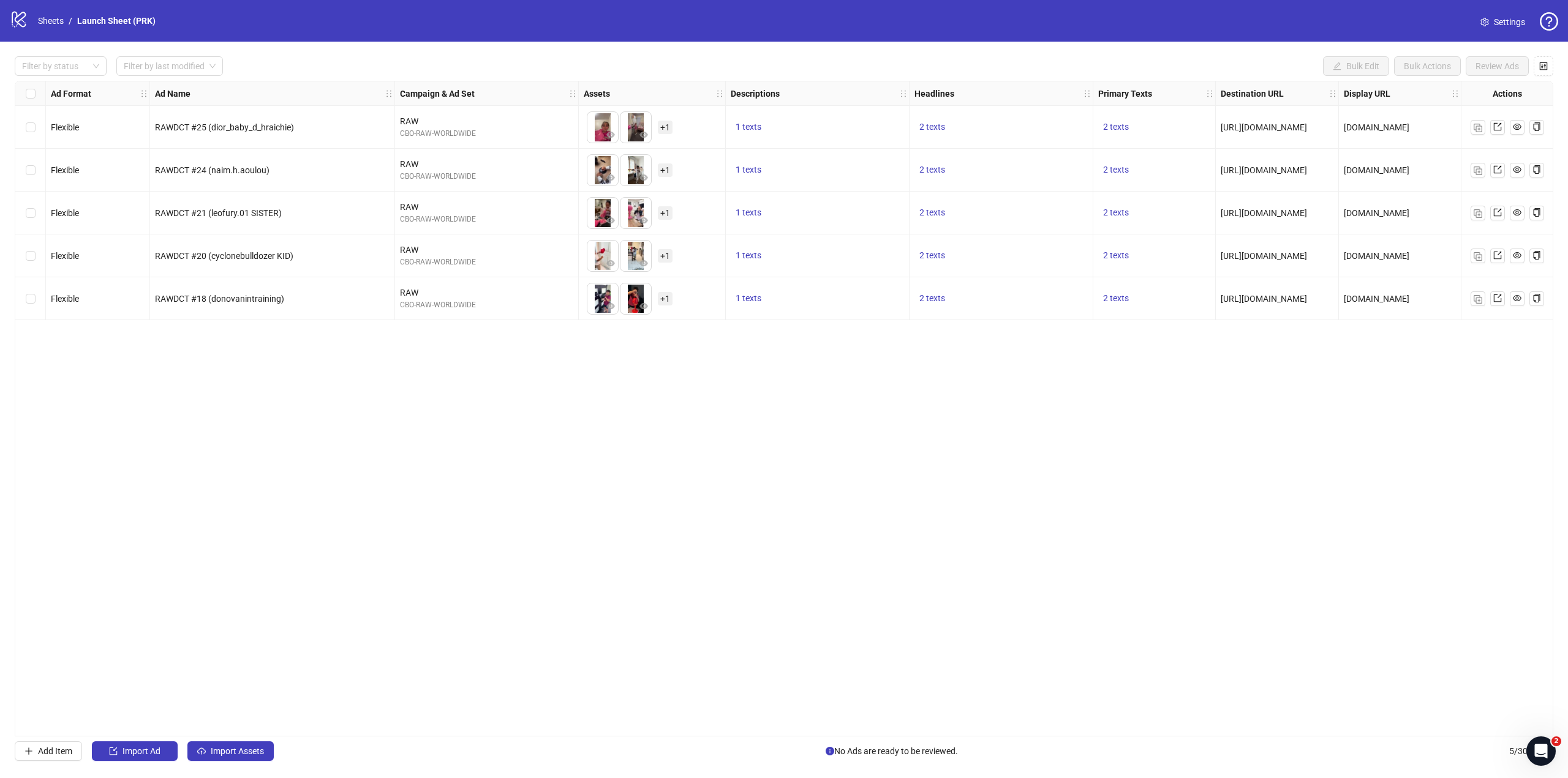
click at [24, 120] on div "Select row 1" at bounding box center [30, 127] width 30 height 43
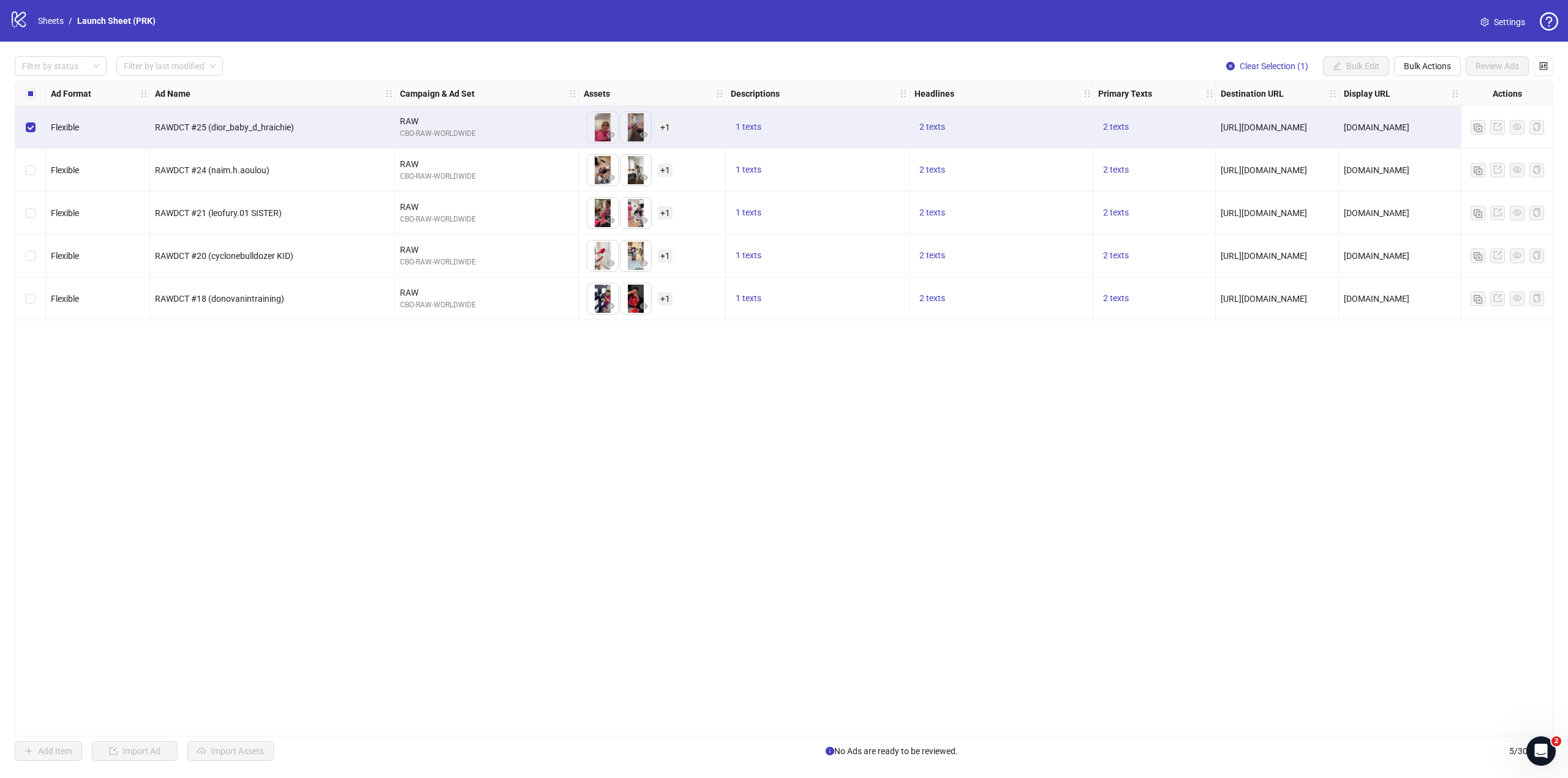
click at [820, 739] on div "Filter by status Filter by last modified Clear Selection (1) Bulk Edit Bulk Act…" at bounding box center [784, 409] width 1568 height 734
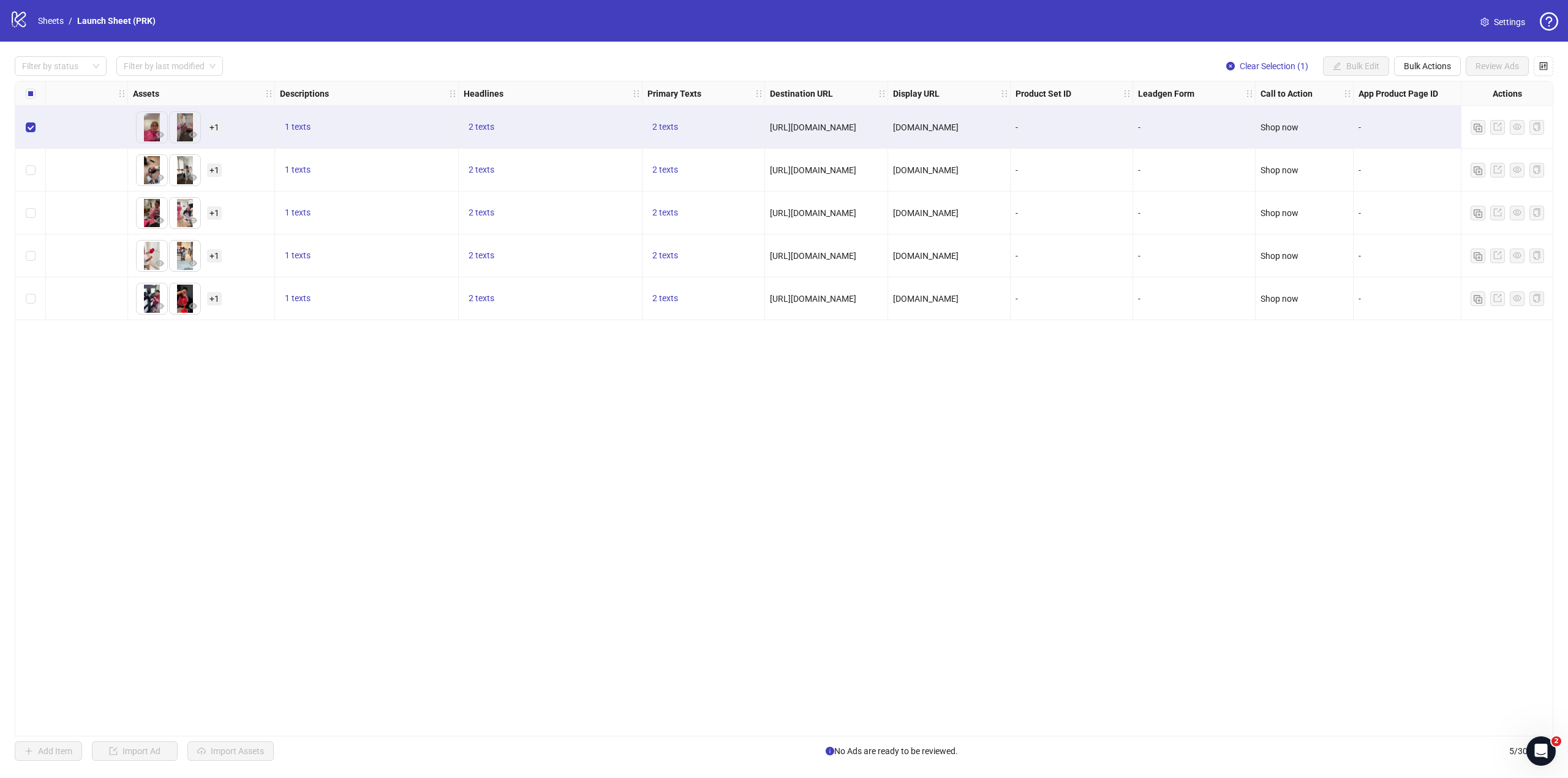
scroll to position [0, 466]
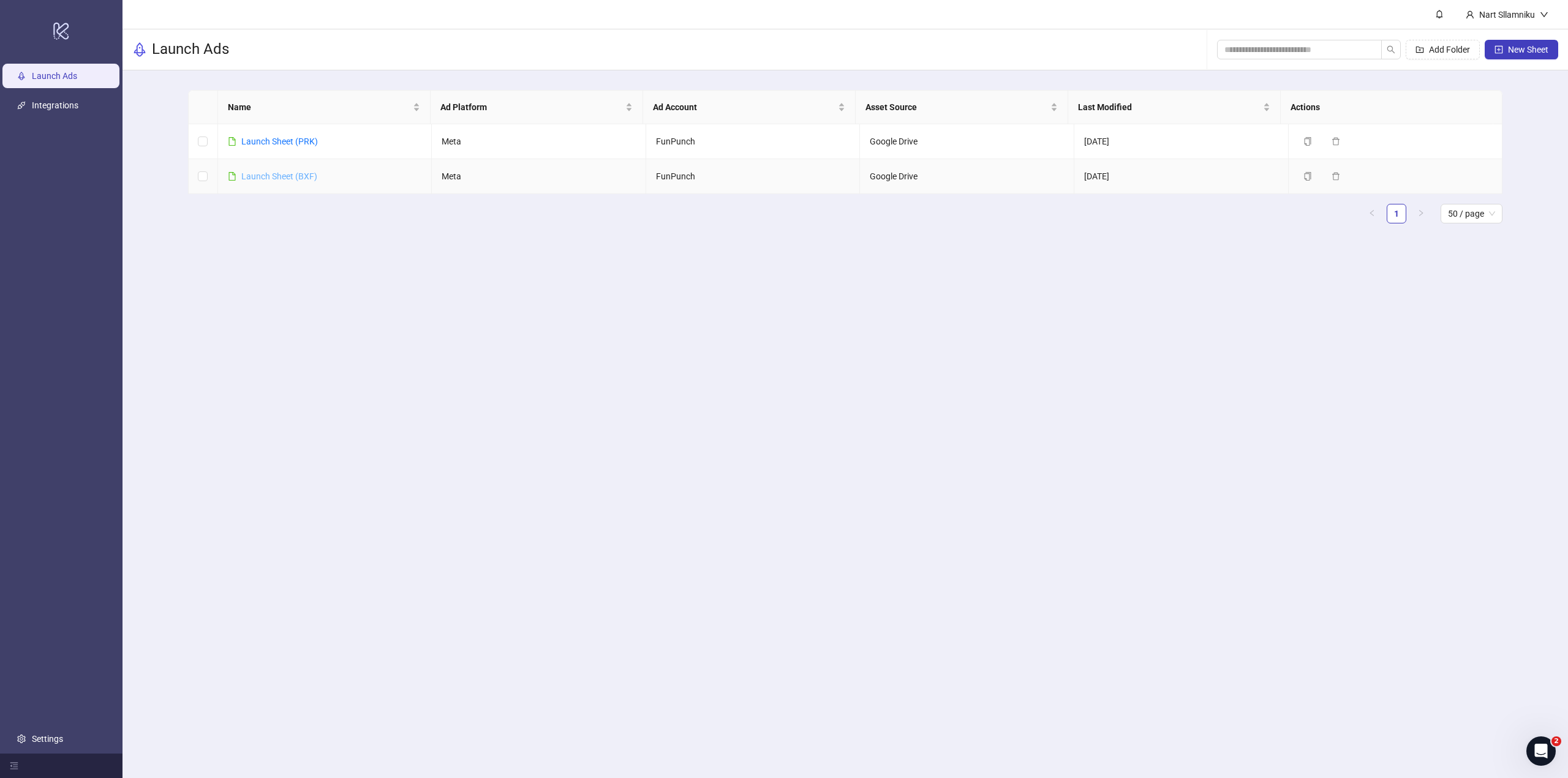
click at [294, 176] on link "Launch Sheet (BXF)" at bounding box center [279, 176] width 76 height 9
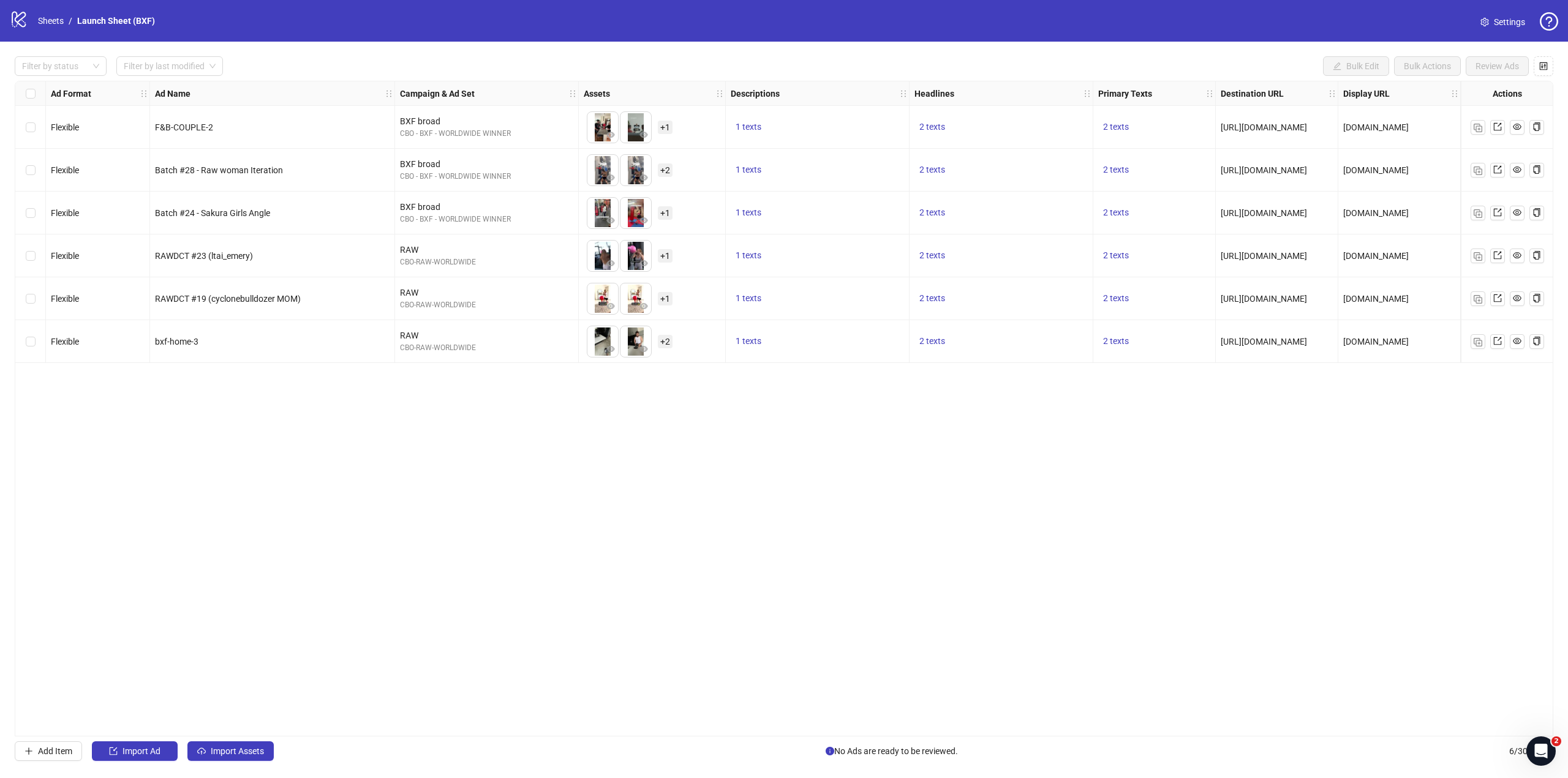
click at [830, 750] on icon "info-circle" at bounding box center [830, 750] width 9 height 9
click at [855, 750] on span "No Ads are ready to be reviewed." at bounding box center [891, 750] width 132 height 13
click at [66, 745] on button "Add Item" at bounding box center [47, 750] width 67 height 20
click at [65, 748] on span "Add Item" at bounding box center [55, 750] width 34 height 9
click at [119, 391] on span "Single image" at bounding box center [97, 383] width 79 height 18
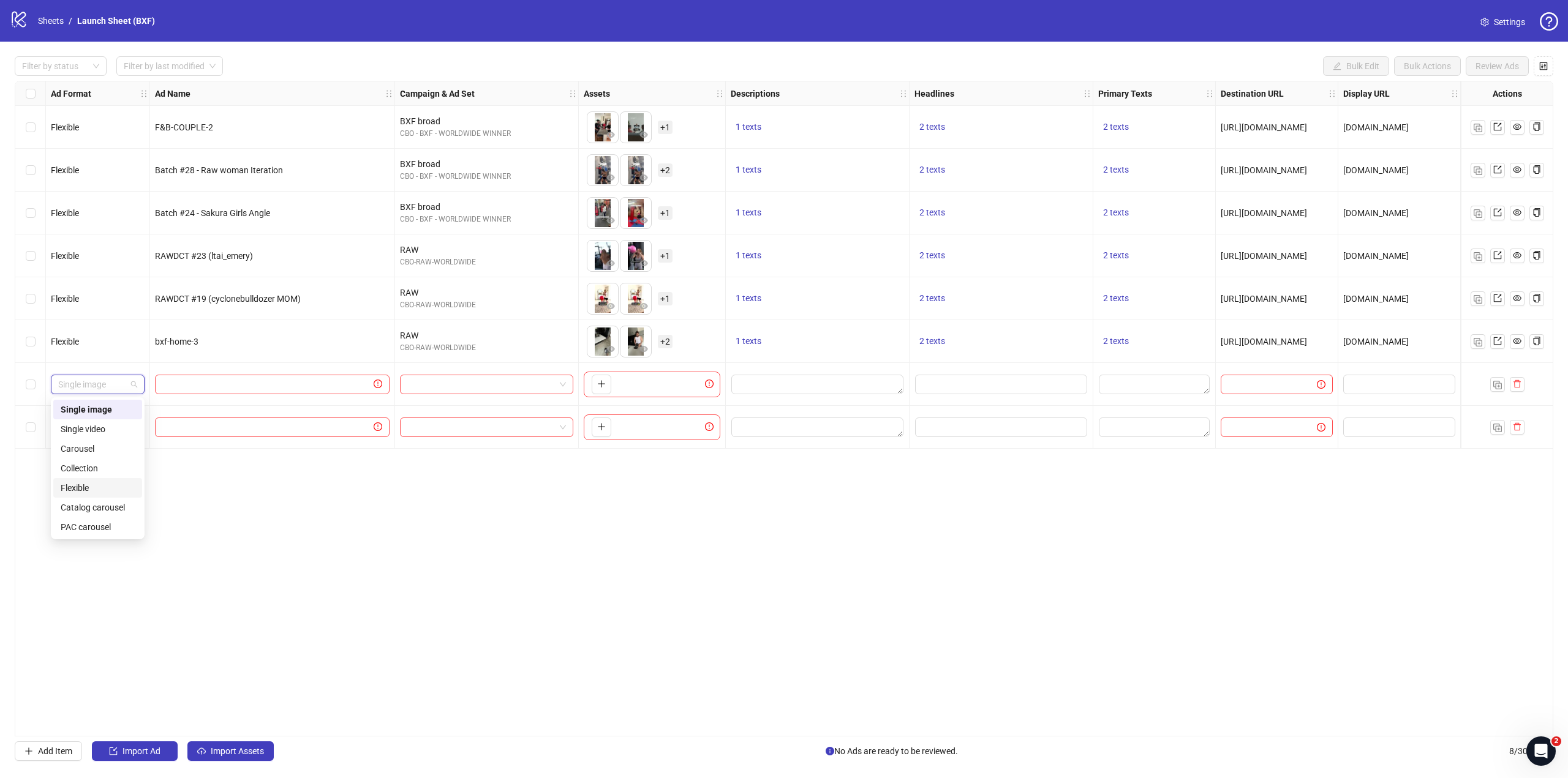
click at [92, 487] on div "Flexible" at bounding box center [98, 488] width 74 height 13
click at [254, 389] on input "text" at bounding box center [267, 384] width 209 height 13
type input "*******"
click at [464, 394] on input "search" at bounding box center [480, 383] width 147 height 18
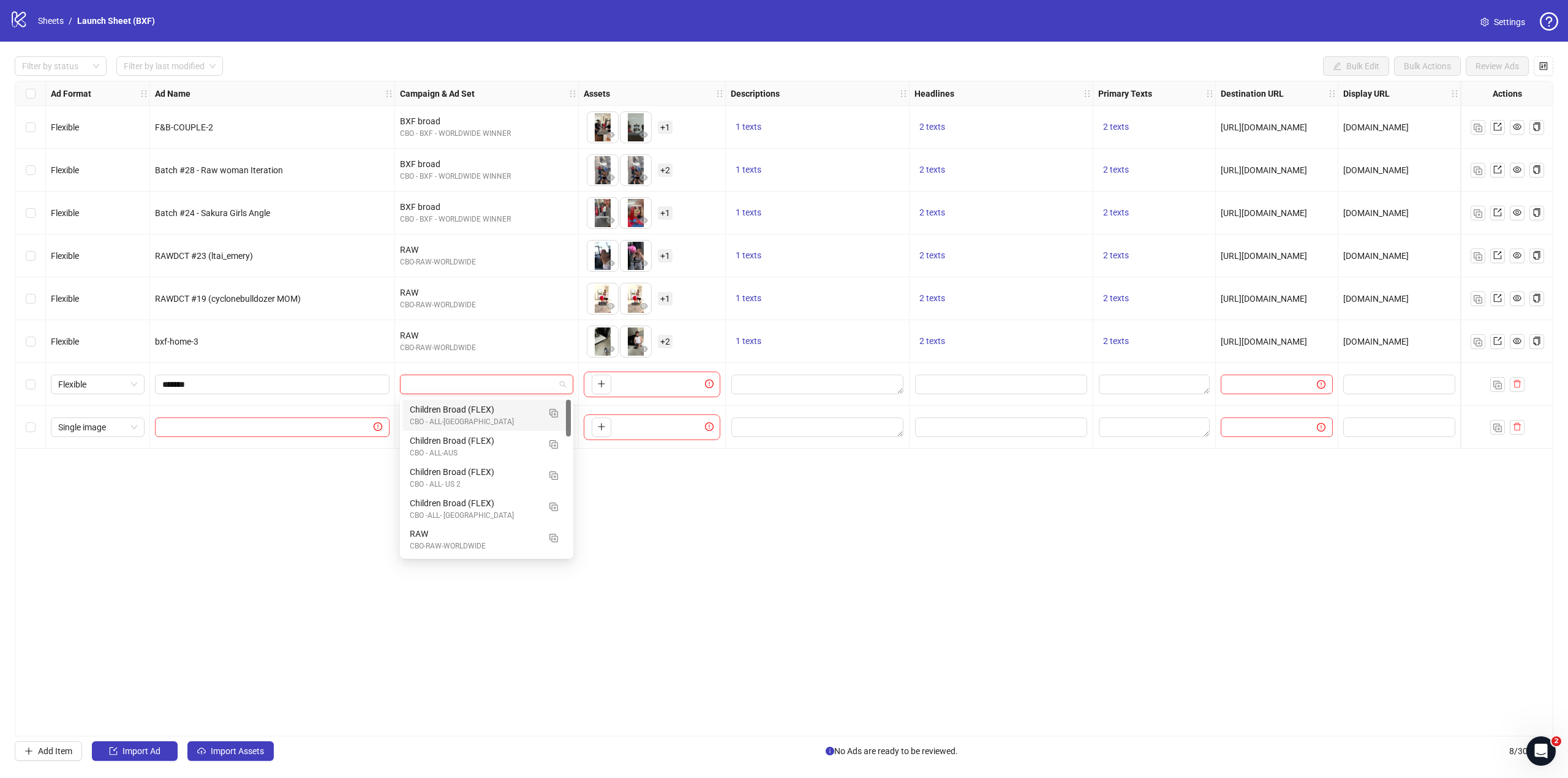
click at [472, 415] on div "Children Broad (FLEX)" at bounding box center [475, 409] width 129 height 13
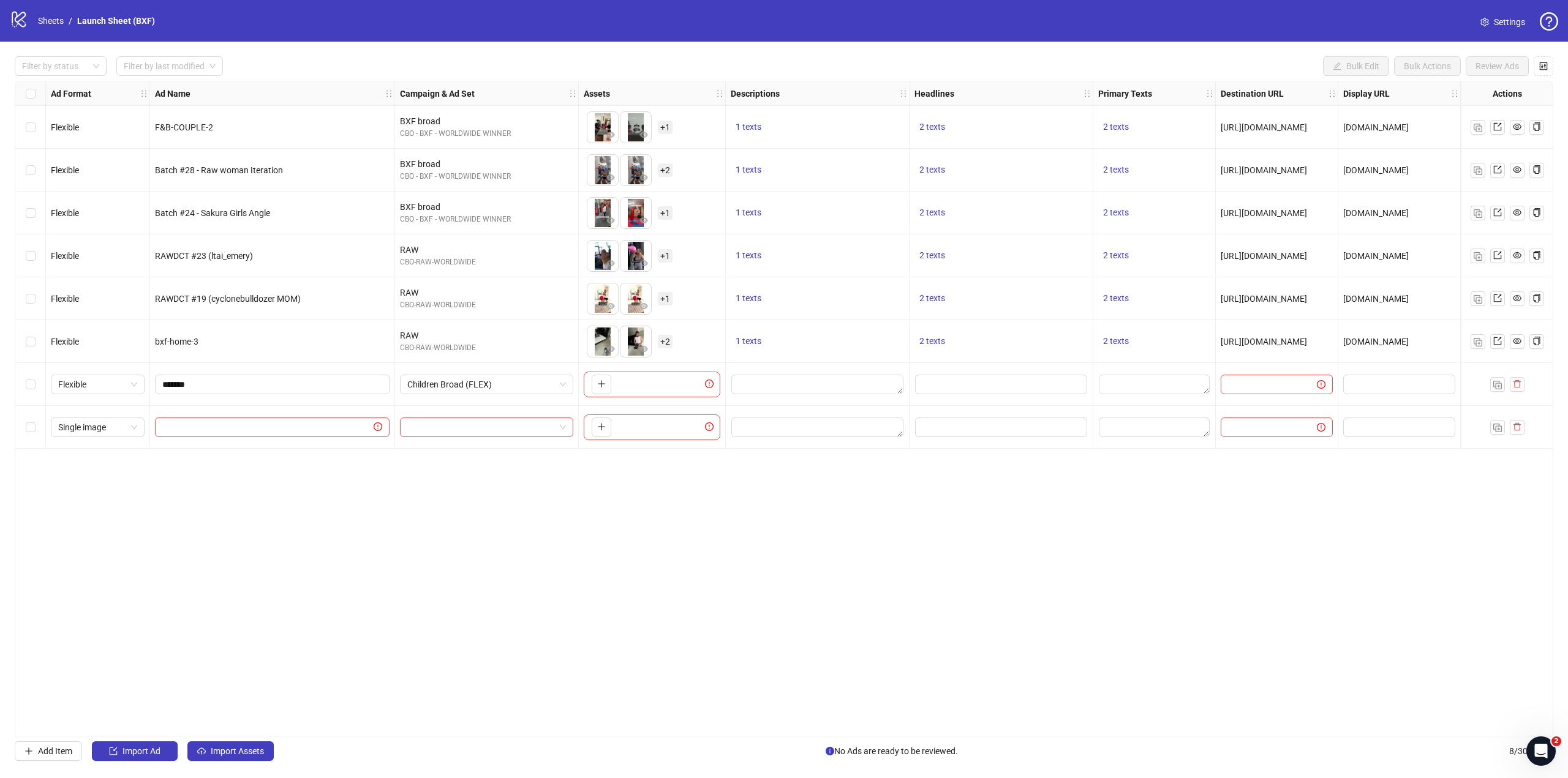
click at [641, 382] on div "To pick up a draggable item, press the space bar. While dragging, use the arrow…" at bounding box center [652, 384] width 137 height 26
click at [611, 389] on div "To pick up a draggable item, press the space bar. While dragging, use the arrow…" at bounding box center [652, 384] width 137 height 26
click at [607, 389] on button "button" at bounding box center [601, 384] width 20 height 20
click at [1258, 387] on input "text" at bounding box center [1262, 384] width 71 height 13
click at [1279, 344] on span "[URL][DOMAIN_NAME]" at bounding box center [1263, 342] width 86 height 9
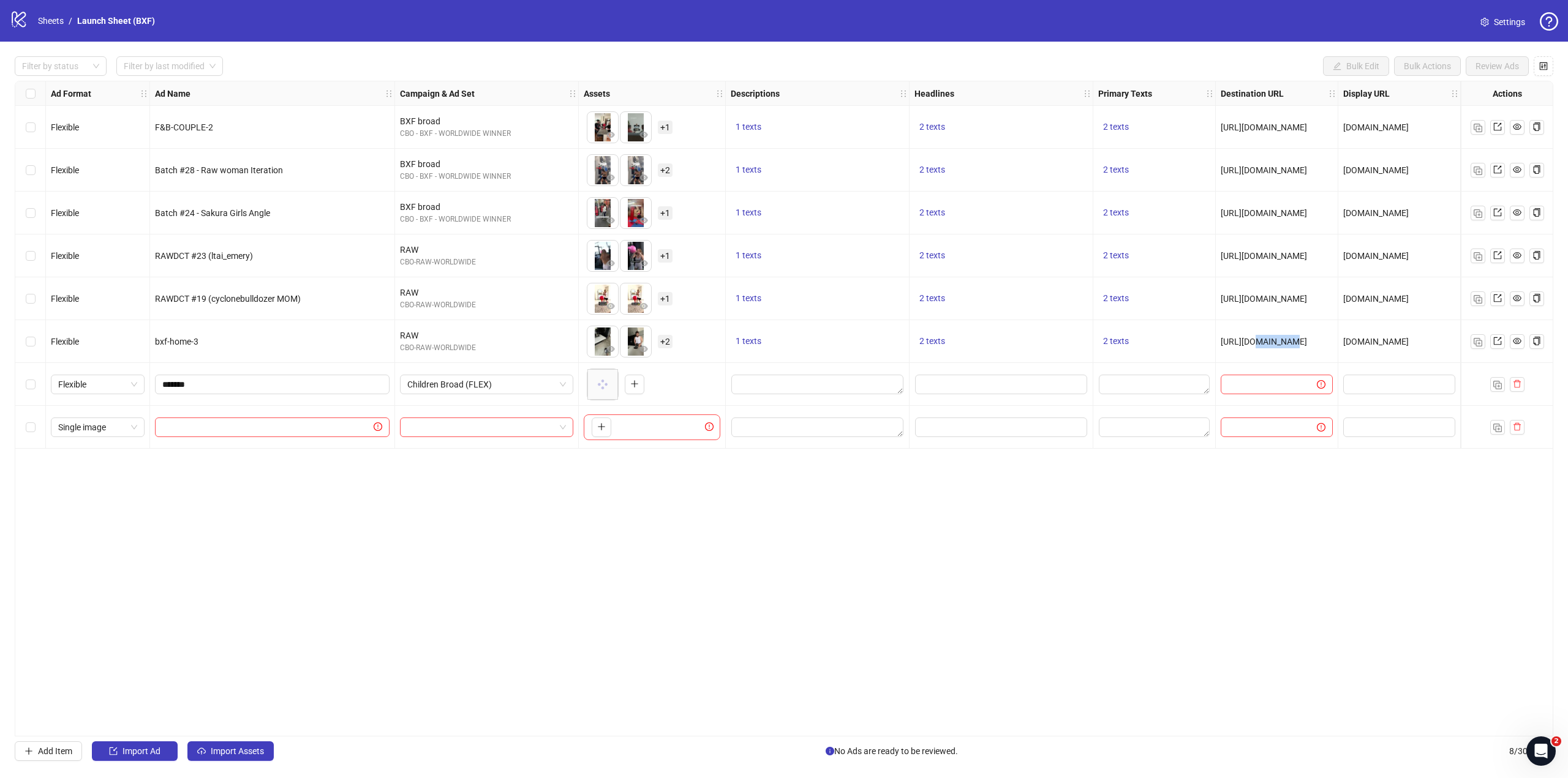
click at [1279, 344] on span "[URL][DOMAIN_NAME]" at bounding box center [1263, 342] width 86 height 9
copy span "[URL][DOMAIN_NAME]"
click at [1270, 383] on input "text" at bounding box center [1262, 384] width 71 height 13
paste input "**********"
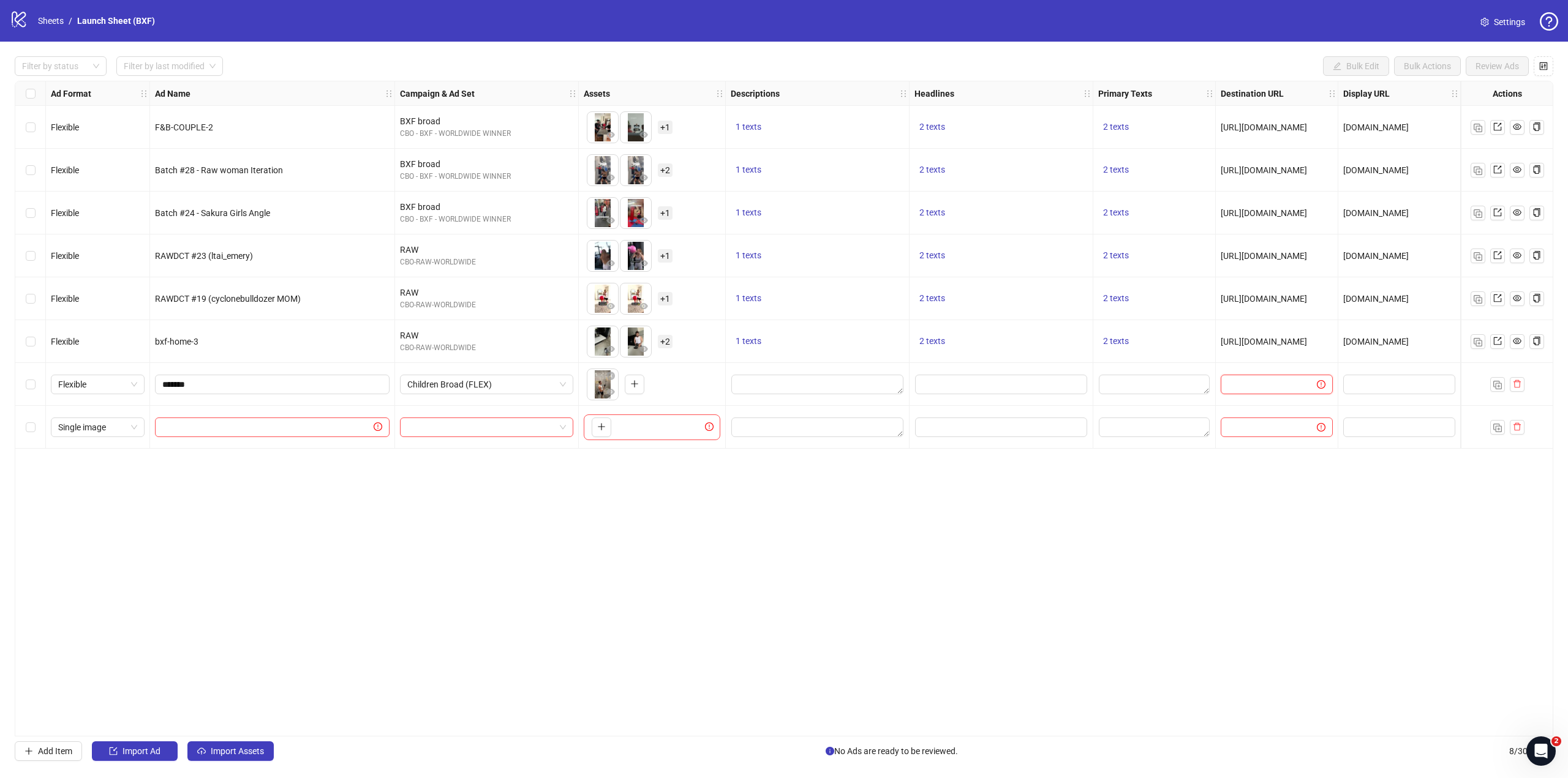
type input "**********"
click at [1265, 480] on div "Ad Format Ad Name Campaign & Ad Set Assets Descriptions Headlines Primary Texts…" at bounding box center [783, 408] width 1539 height 656
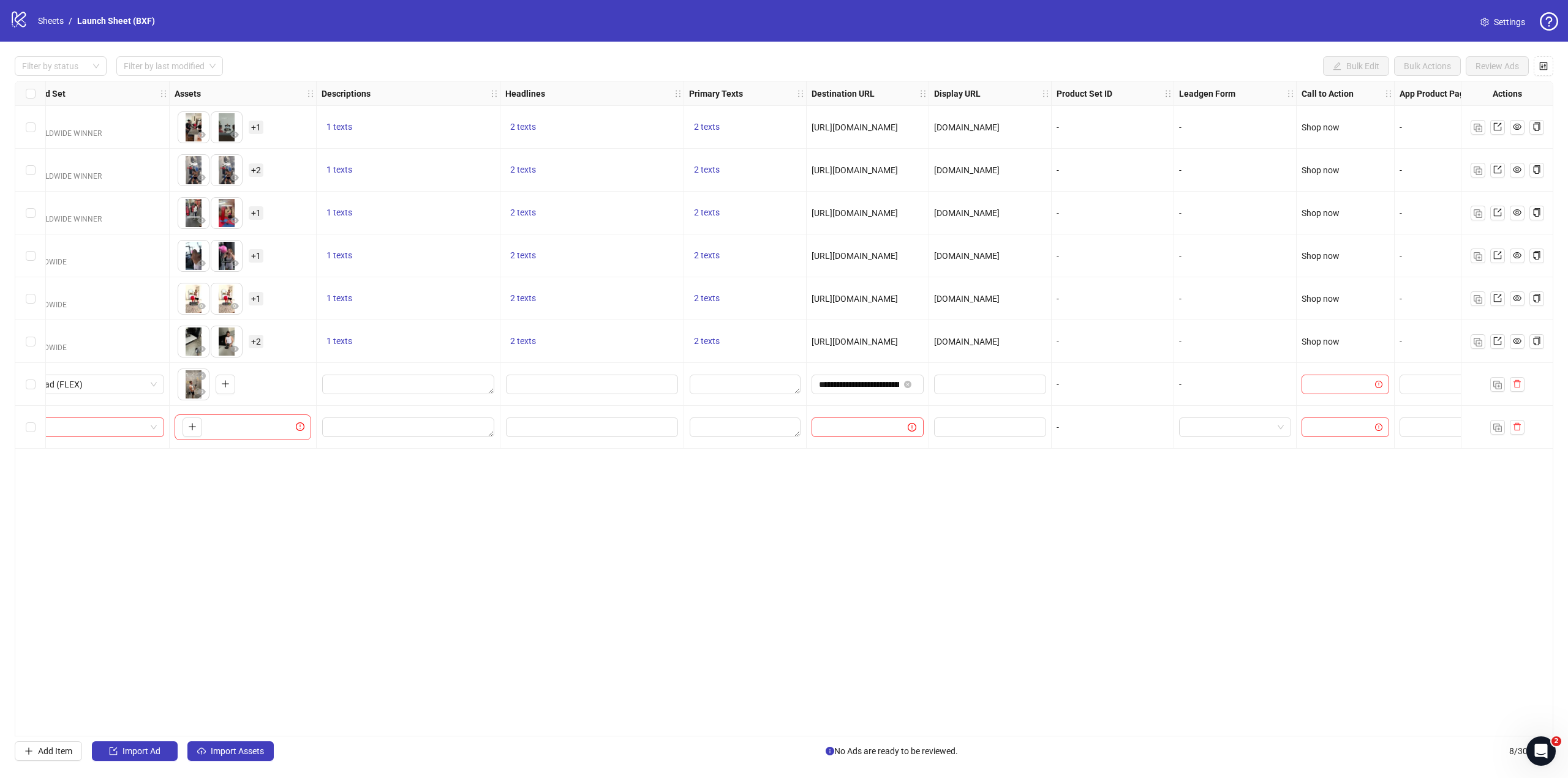
scroll to position [0, 453]
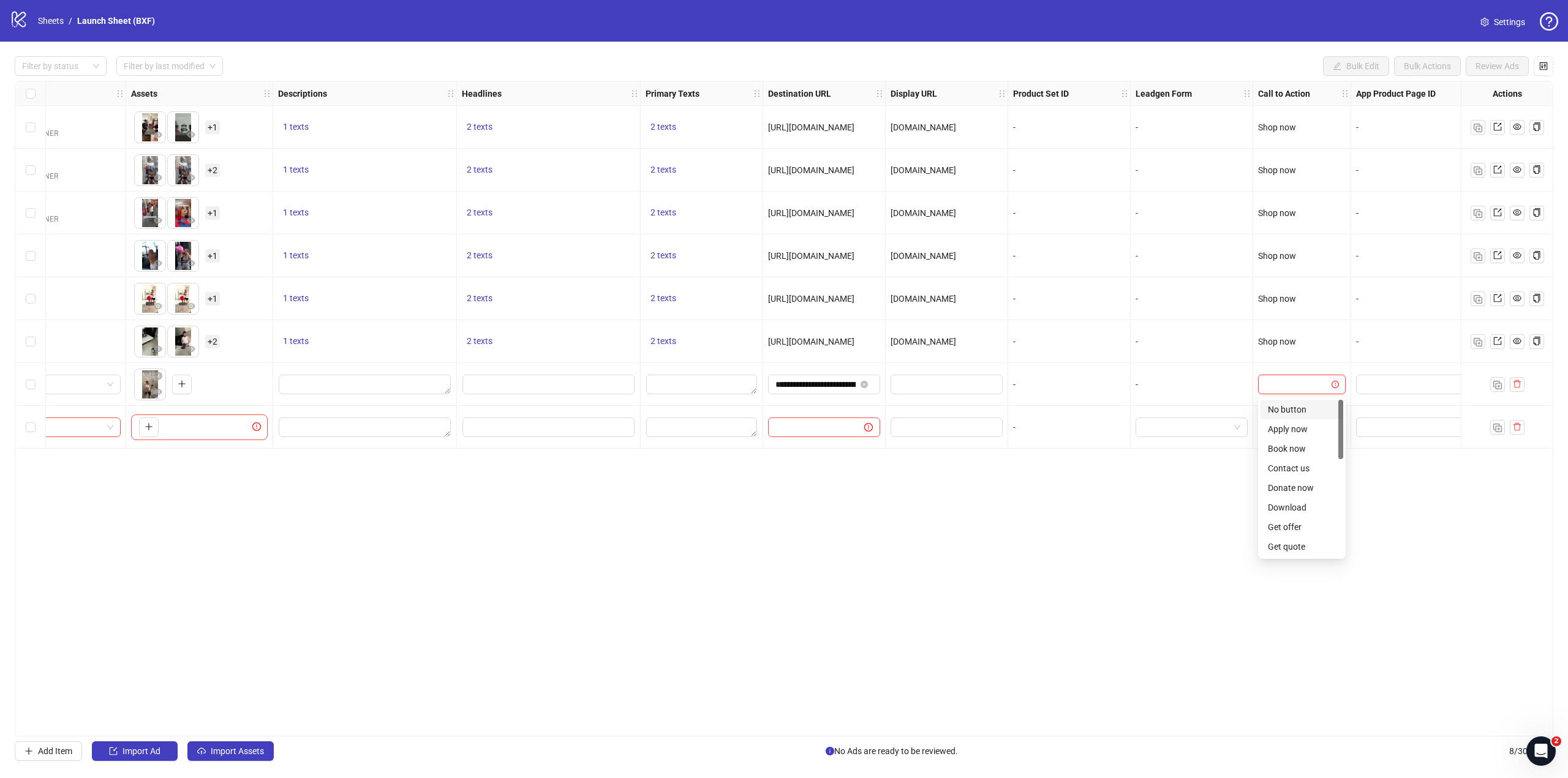
click at [1315, 380] on input "search" at bounding box center [1296, 383] width 62 height 18
click at [1293, 414] on div "No button" at bounding box center [1301, 409] width 68 height 13
drag, startPoint x: 1025, startPoint y: 737, endPoint x: 1047, endPoint y: 732, distance: 22.6
click at [1047, 732] on div "Filter by status Filter by last modified Bulk Edit Bulk Actions Review Ads Ad F…" at bounding box center [784, 409] width 1568 height 734
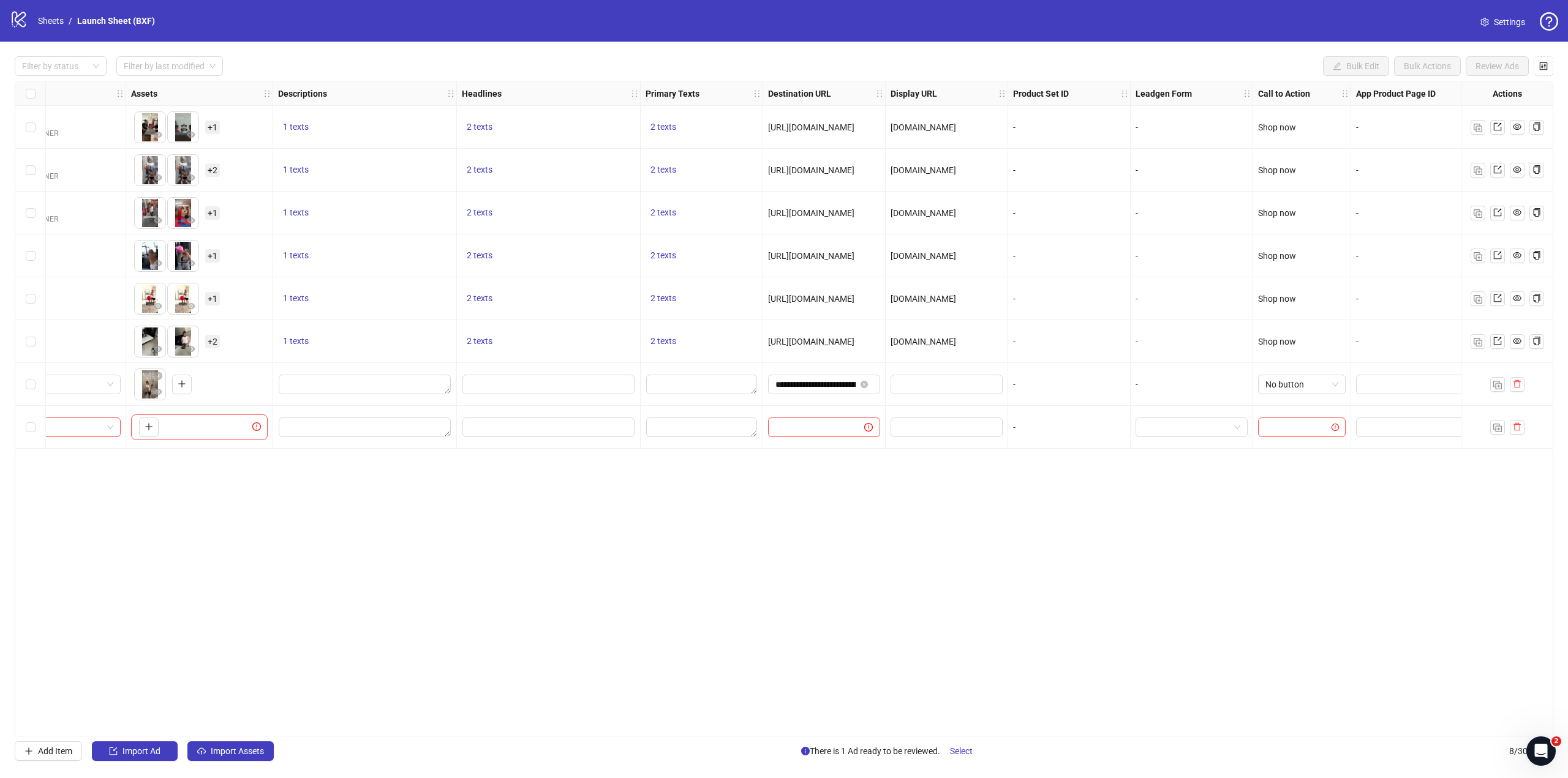
drag, startPoint x: 1054, startPoint y: 725, endPoint x: 1074, endPoint y: 725, distance: 20.0
click at [1074, 725] on div "Ad Format Ad Name Campaign & Ad Set Assets Descriptions Headlines Primary Texts…" at bounding box center [783, 408] width 1539 height 656
drag, startPoint x: 1096, startPoint y: 731, endPoint x: 1065, endPoint y: 743, distance: 33.2
click at [1096, 731] on div "Ad Format Ad Name Campaign & Ad Set Assets Descriptions Headlines Primary Texts…" at bounding box center [783, 408] width 1539 height 656
click at [967, 750] on span "Select" at bounding box center [961, 750] width 23 height 9
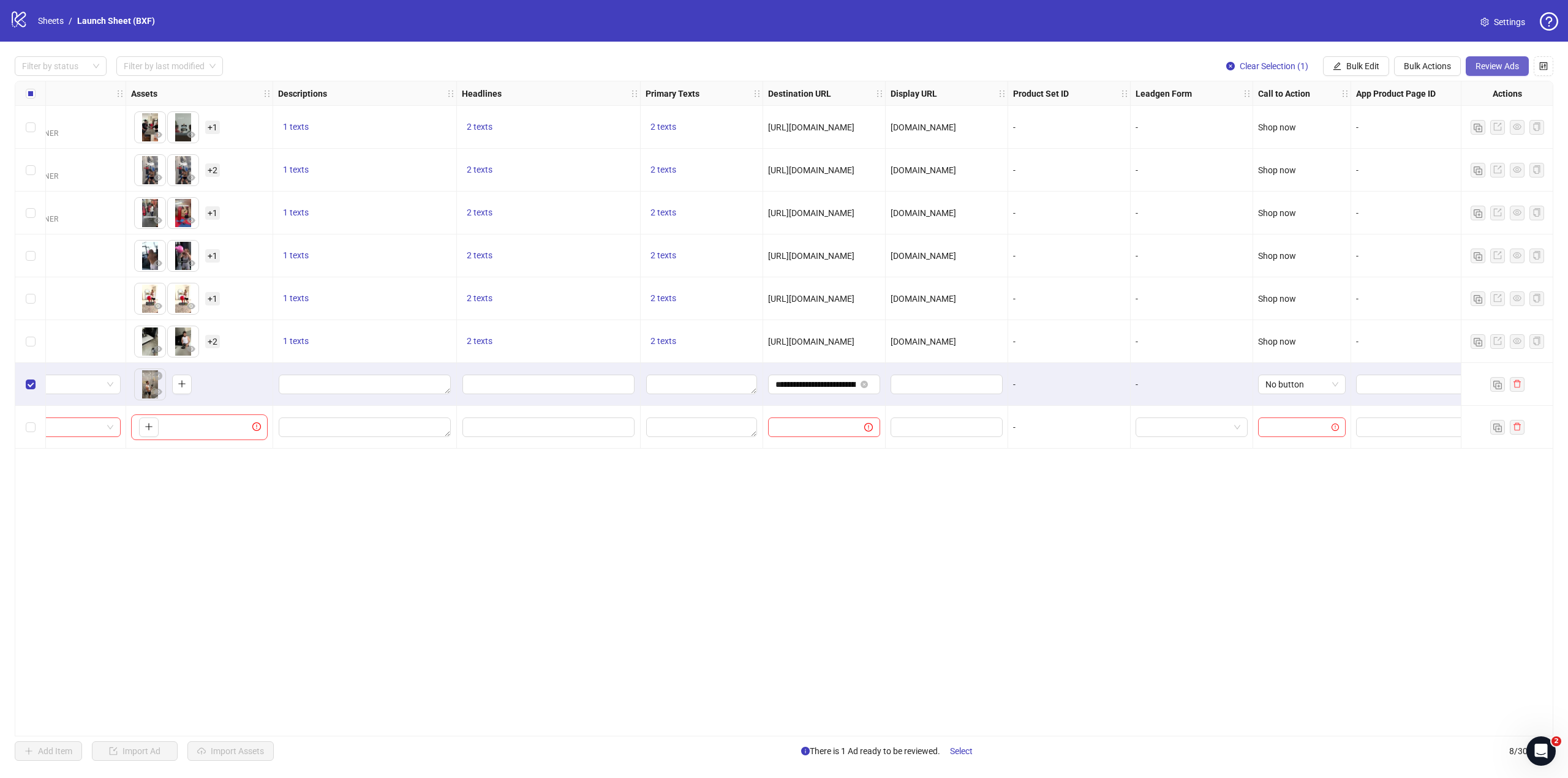
click at [1492, 75] on button "Review Ads" at bounding box center [1497, 65] width 63 height 20
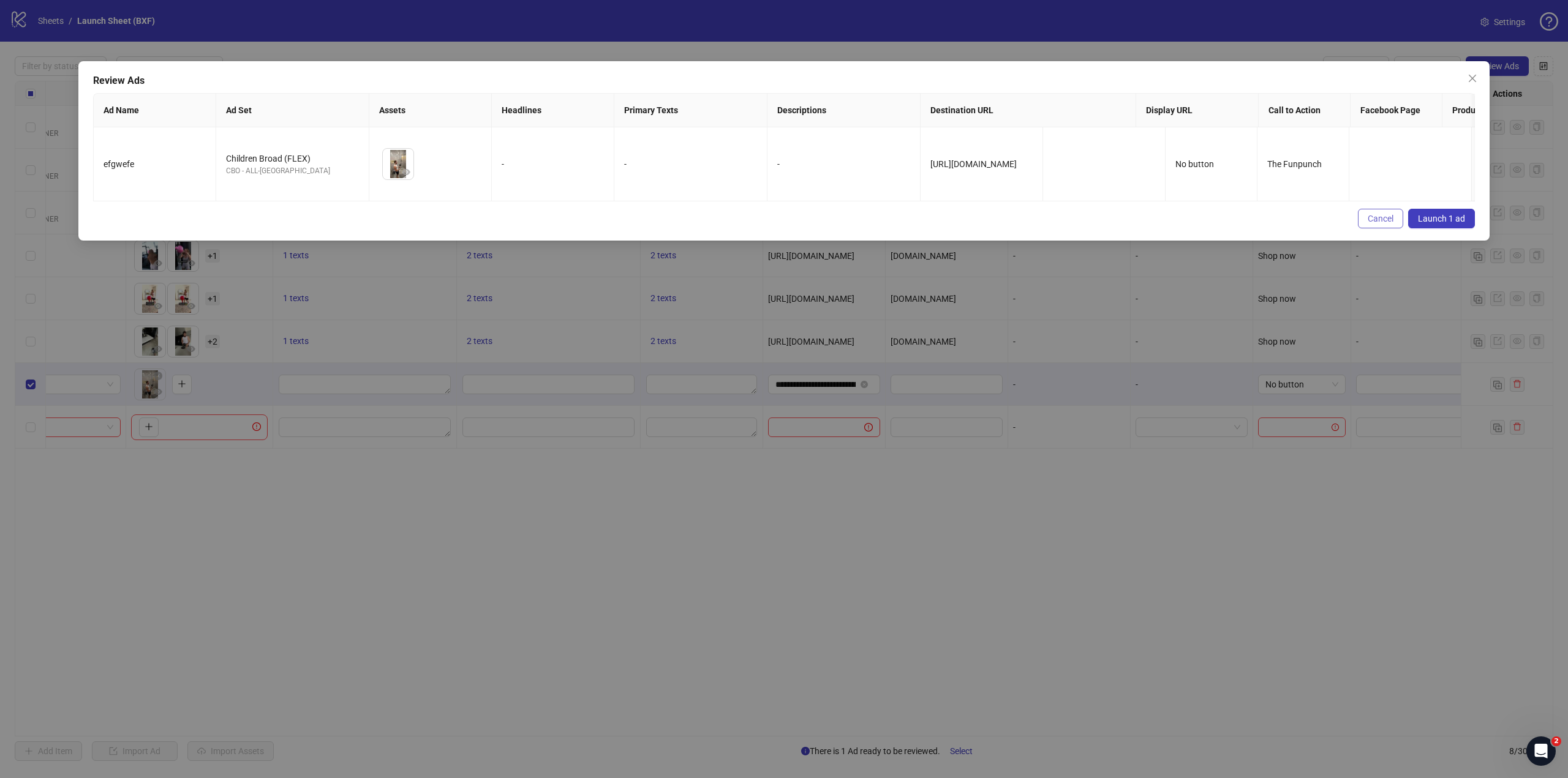
click at [1372, 223] on span "Cancel" at bounding box center [1380, 218] width 26 height 9
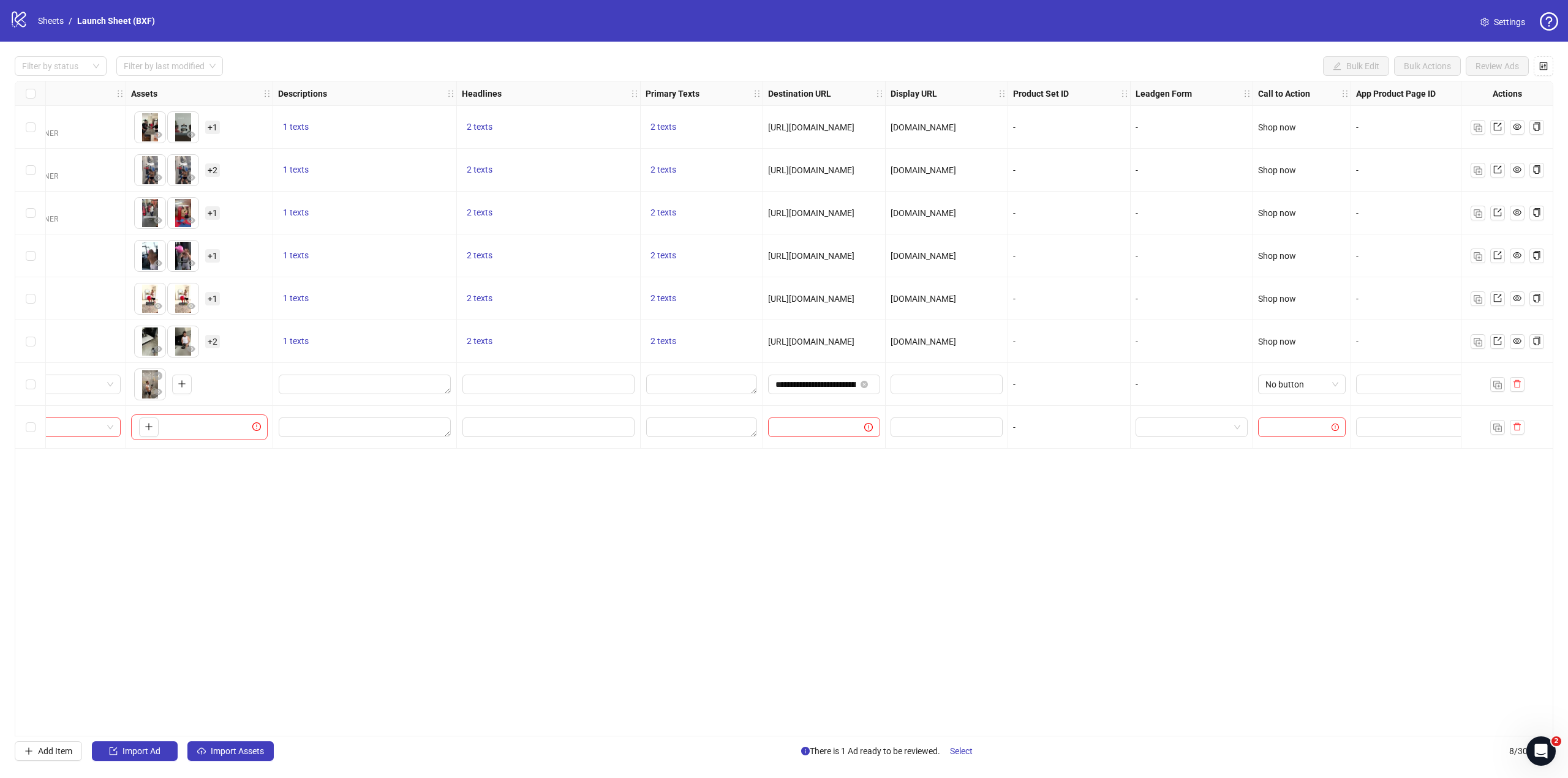
drag, startPoint x: 721, startPoint y: 737, endPoint x: 343, endPoint y: 751, distance: 378.3
click at [343, 752] on div "Filter by status Filter by last modified Bulk Edit Bulk Actions Review Ads Ad F…" at bounding box center [784, 409] width 1568 height 734
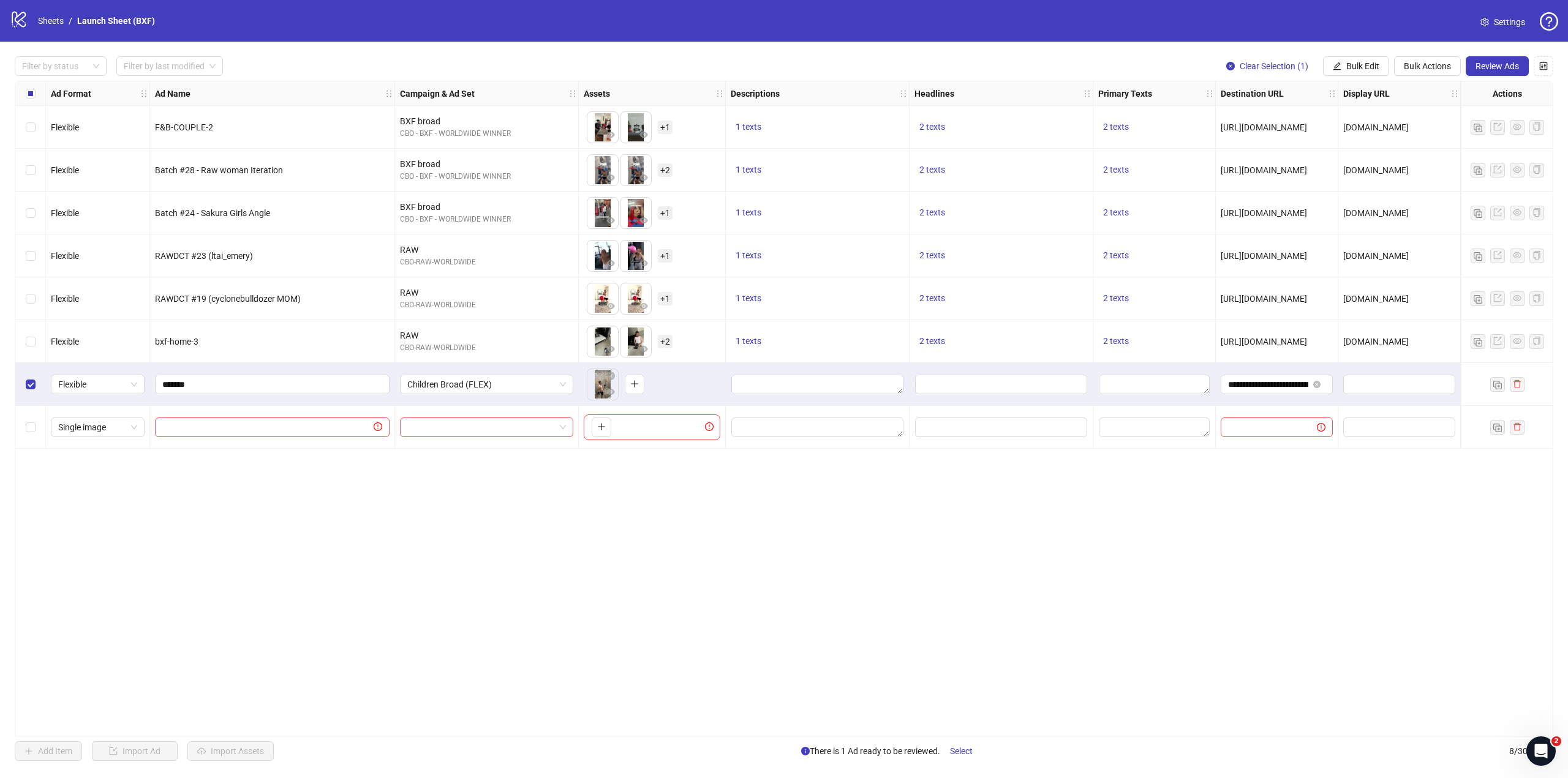
click at [552, 496] on div "Ad Format Ad Name Campaign & Ad Set Assets Descriptions Headlines Primary Texts…" at bounding box center [783, 408] width 1539 height 656
click at [19, 383] on div "Select row 7" at bounding box center [30, 384] width 30 height 43
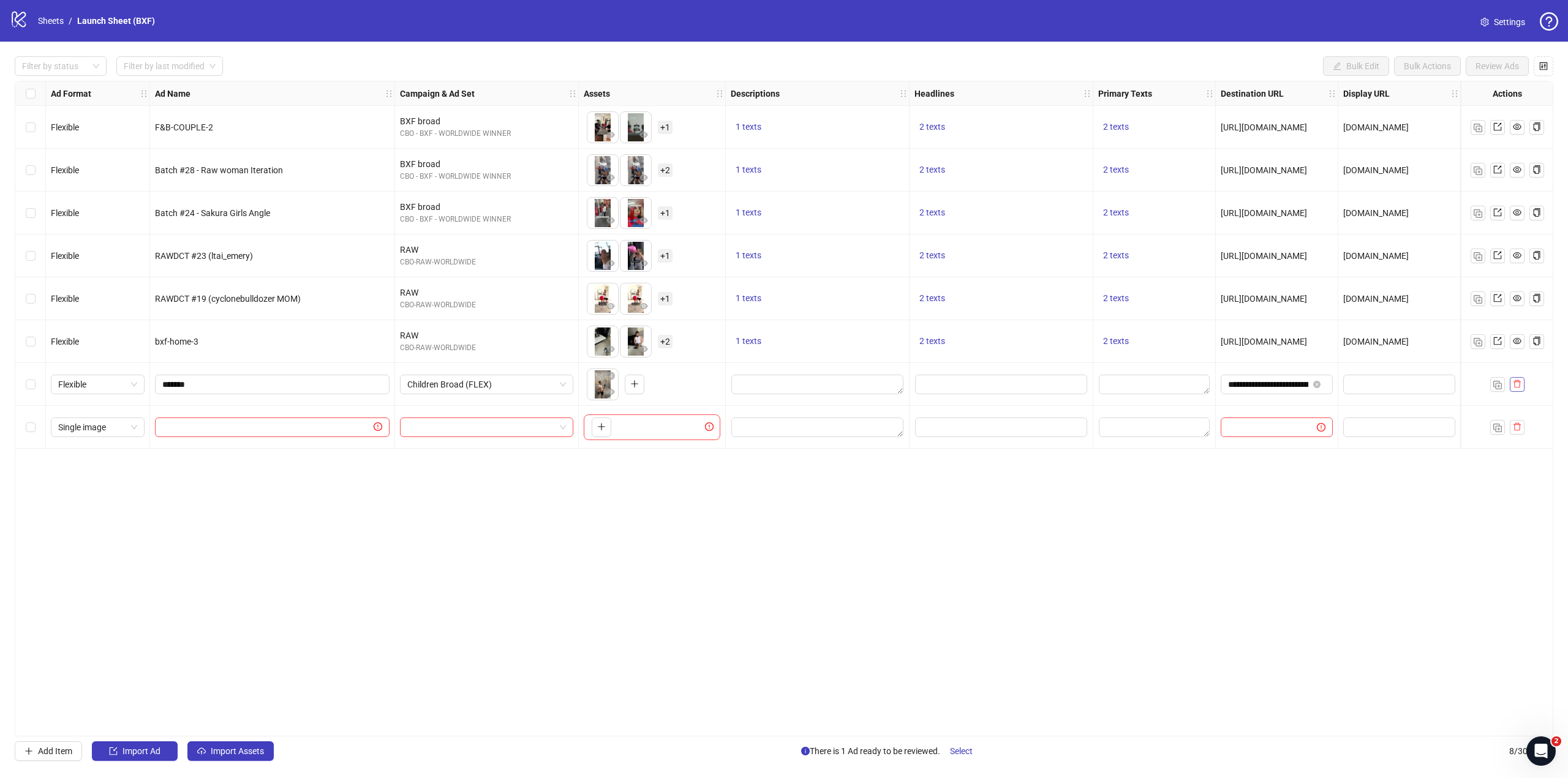
click at [1515, 389] on span "button" at bounding box center [1516, 383] width 9 height 9
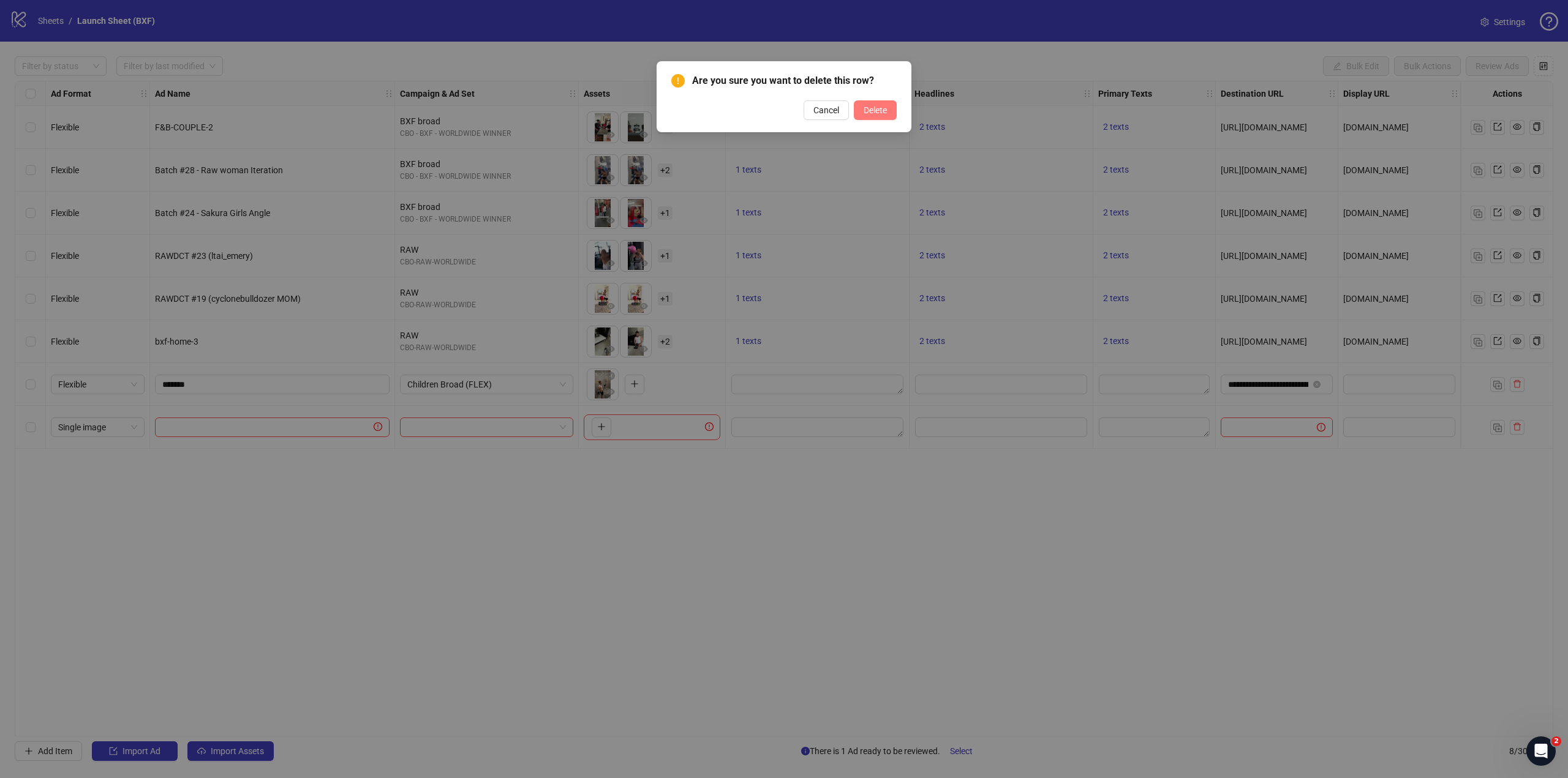
click at [877, 107] on span "Delete" at bounding box center [875, 110] width 24 height 9
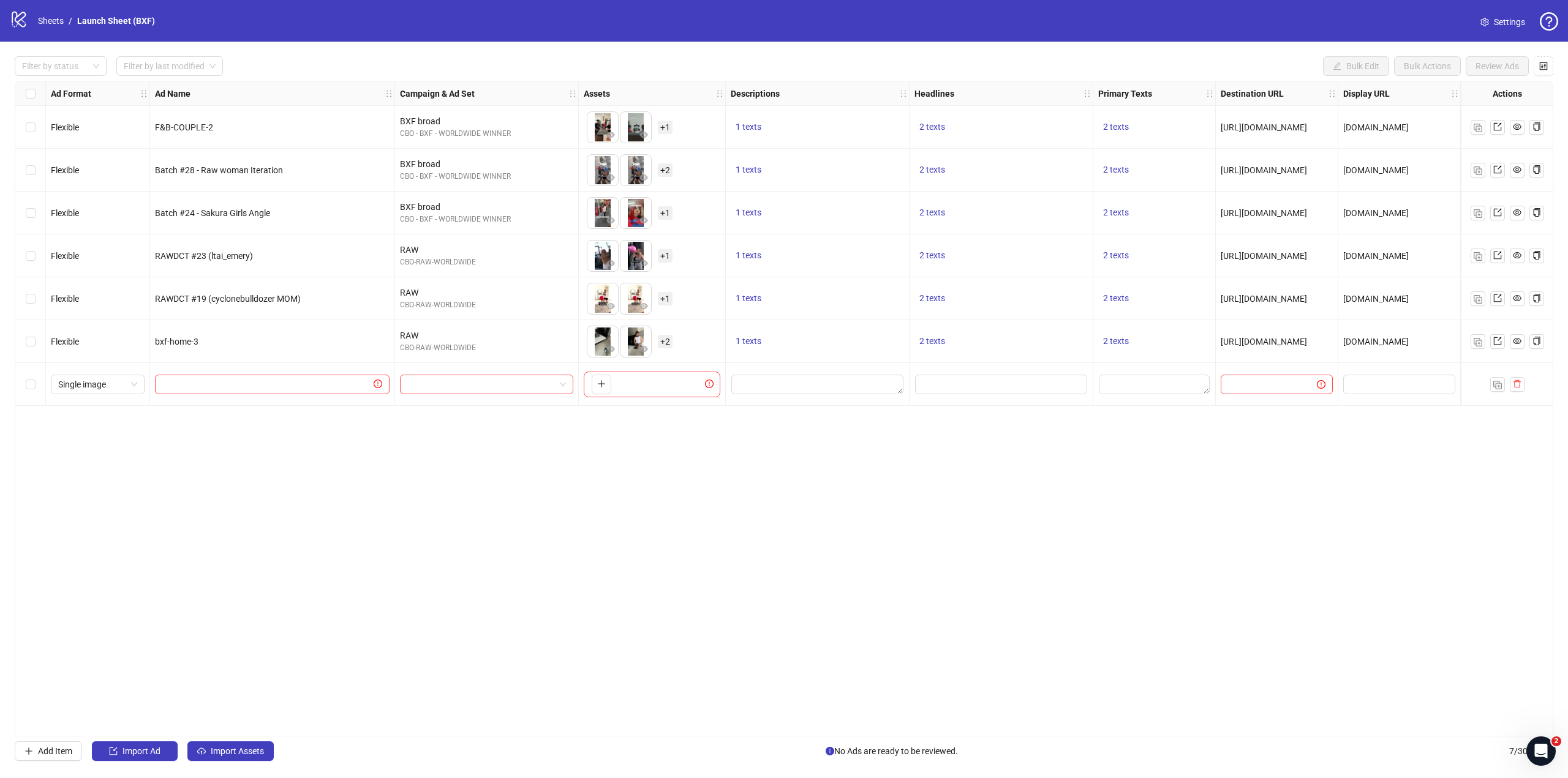
click at [657, 451] on div "Ad Format Ad Name Campaign & Ad Set Assets Descriptions Headlines Primary Texts…" at bounding box center [783, 408] width 1539 height 656
drag, startPoint x: 643, startPoint y: 731, endPoint x: 662, endPoint y: 734, distance: 19.2
click at [662, 734] on div "Ad Format Ad Name Campaign & Ad Set Assets Descriptions Headlines Primary Texts…" at bounding box center [783, 408] width 1539 height 656
click at [417, 382] on input "search" at bounding box center [480, 383] width 147 height 18
click at [607, 391] on button "button" at bounding box center [601, 384] width 20 height 20
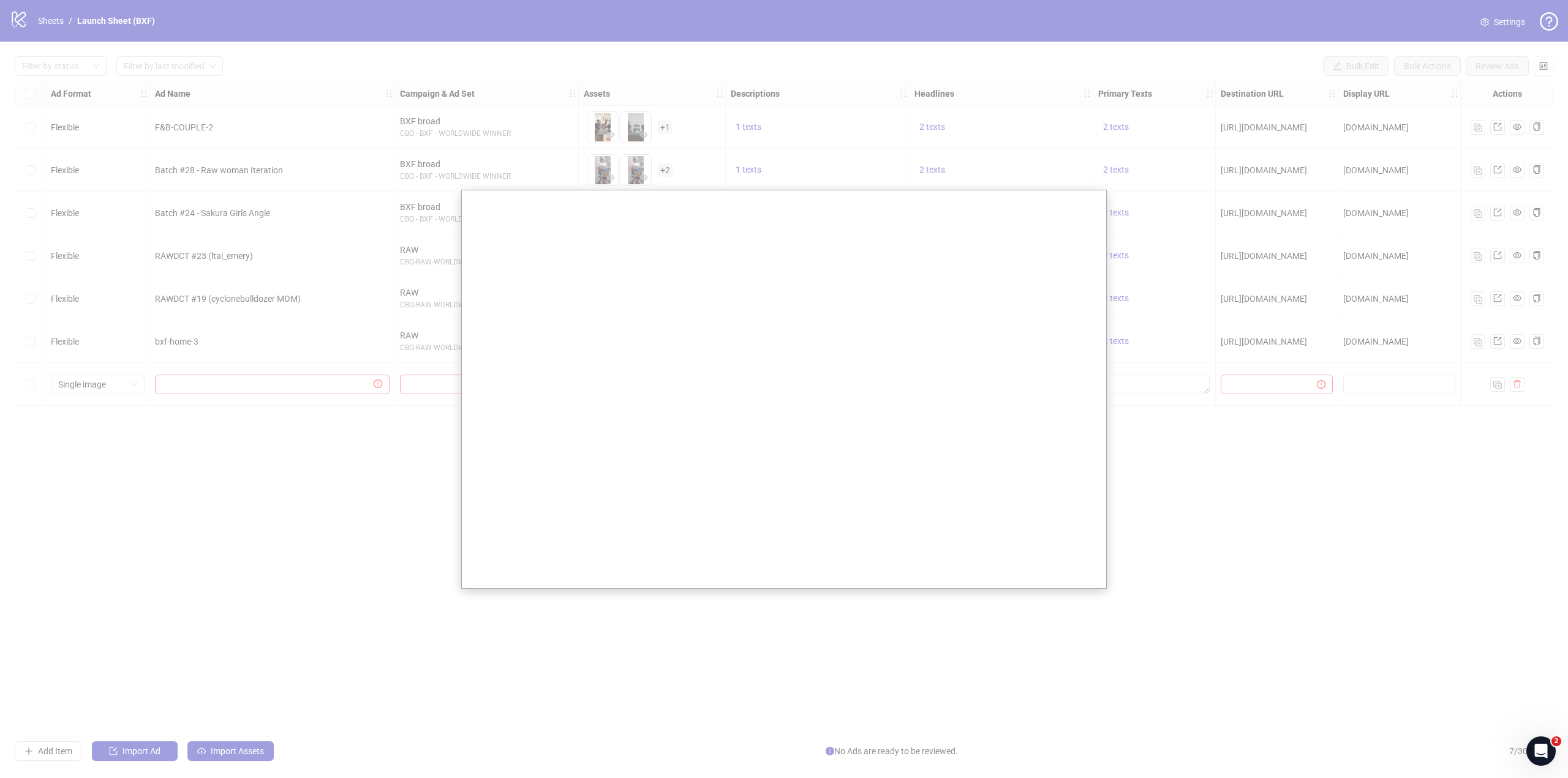
click at [1167, 373] on div at bounding box center [784, 389] width 1568 height 778
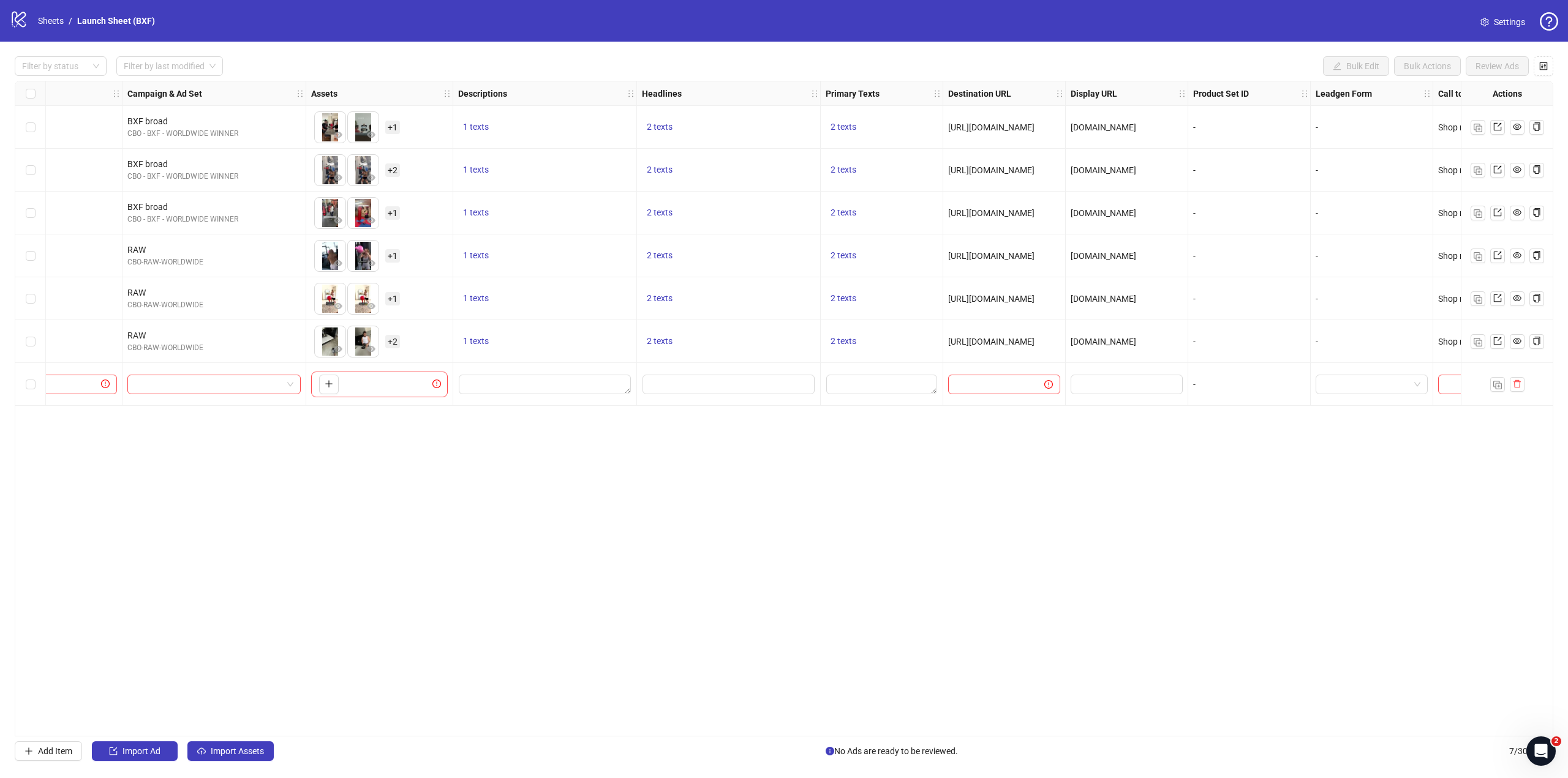
scroll to position [0, 465]
